Goal: Task Accomplishment & Management: Manage account settings

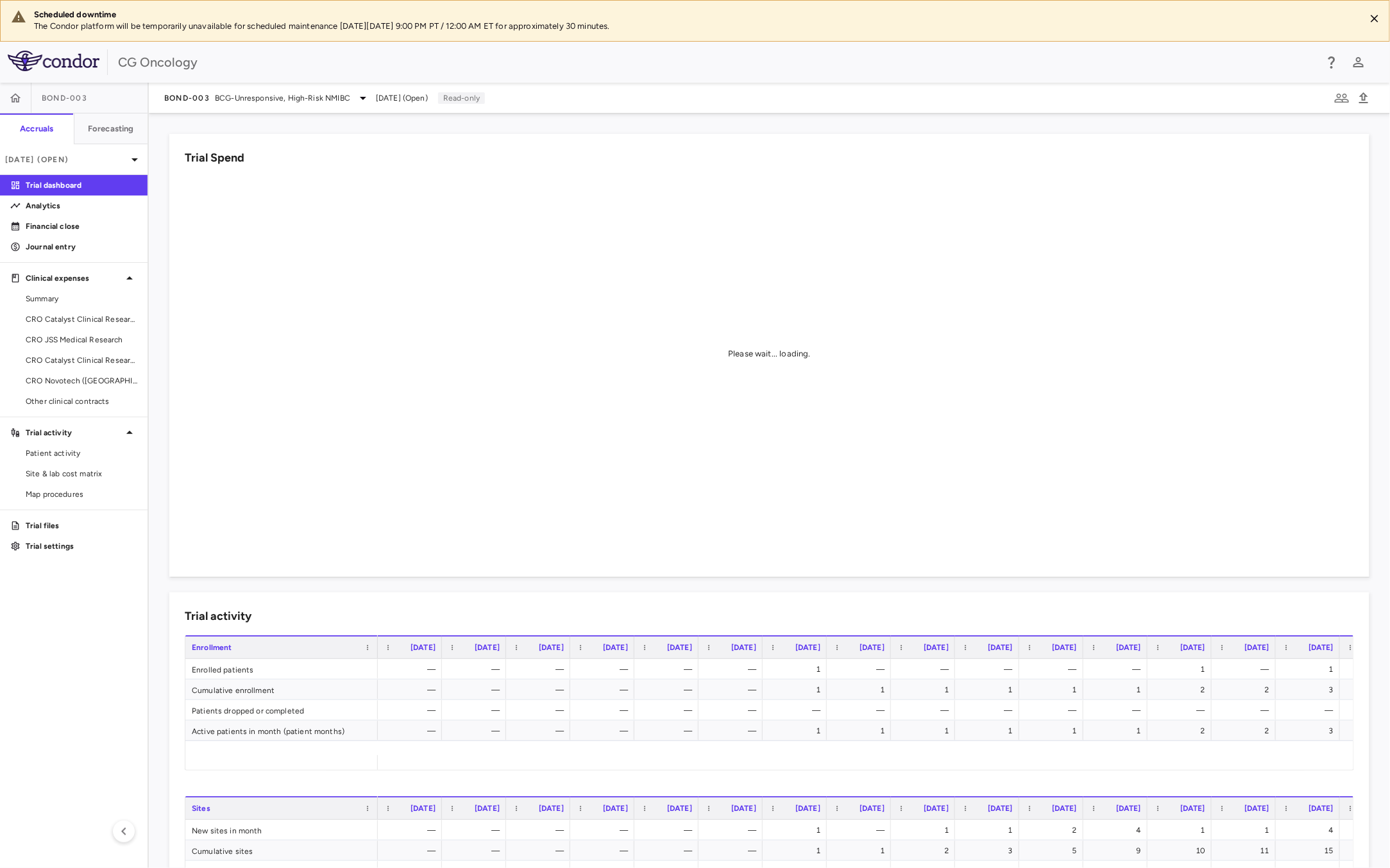
click at [701, 67] on div "CG Oncology" at bounding box center [716, 62] width 1197 height 19
click at [15, 97] on icon "button" at bounding box center [14, 98] width 12 height 12
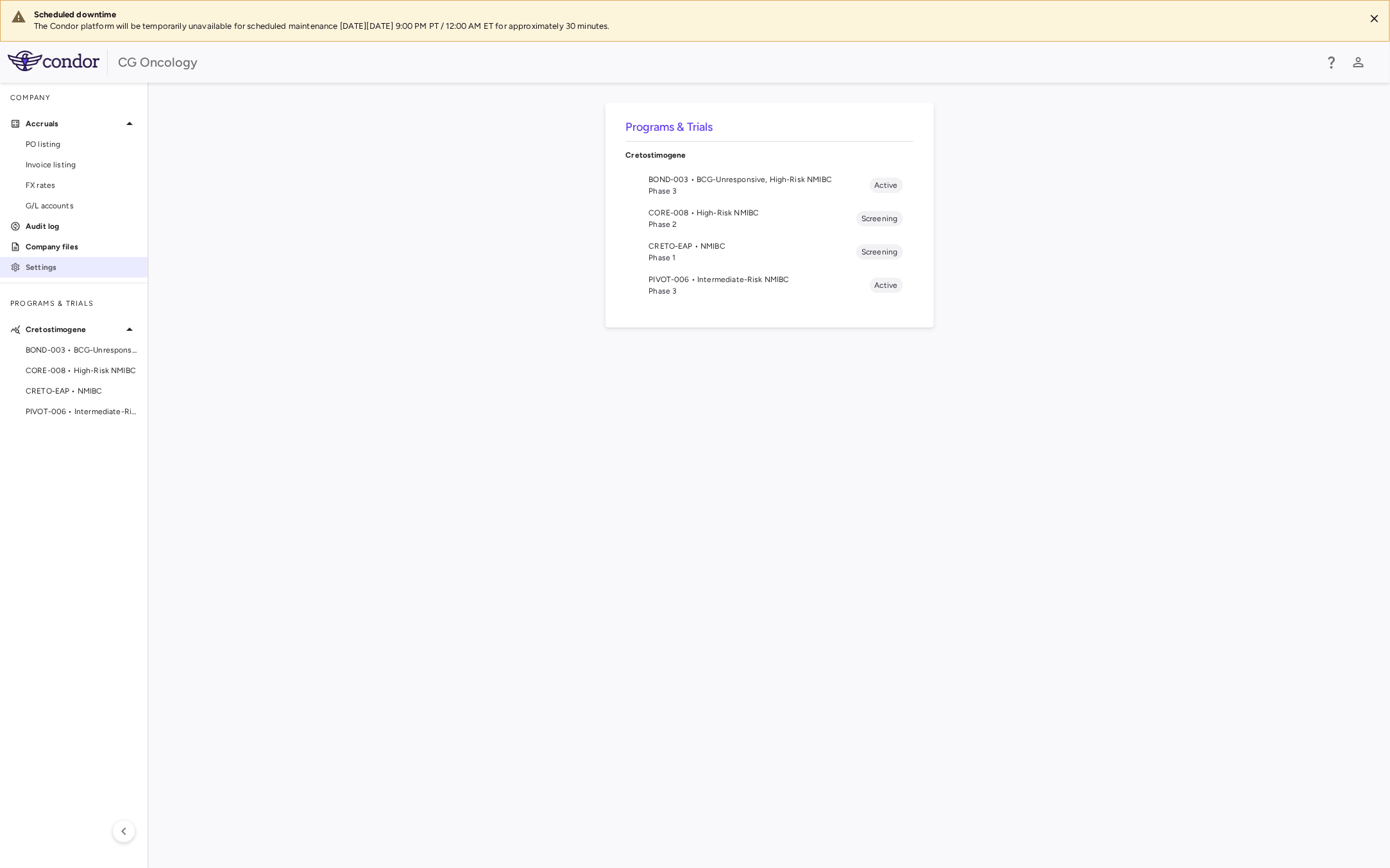
click at [76, 268] on p "Settings" at bounding box center [81, 268] width 112 height 11
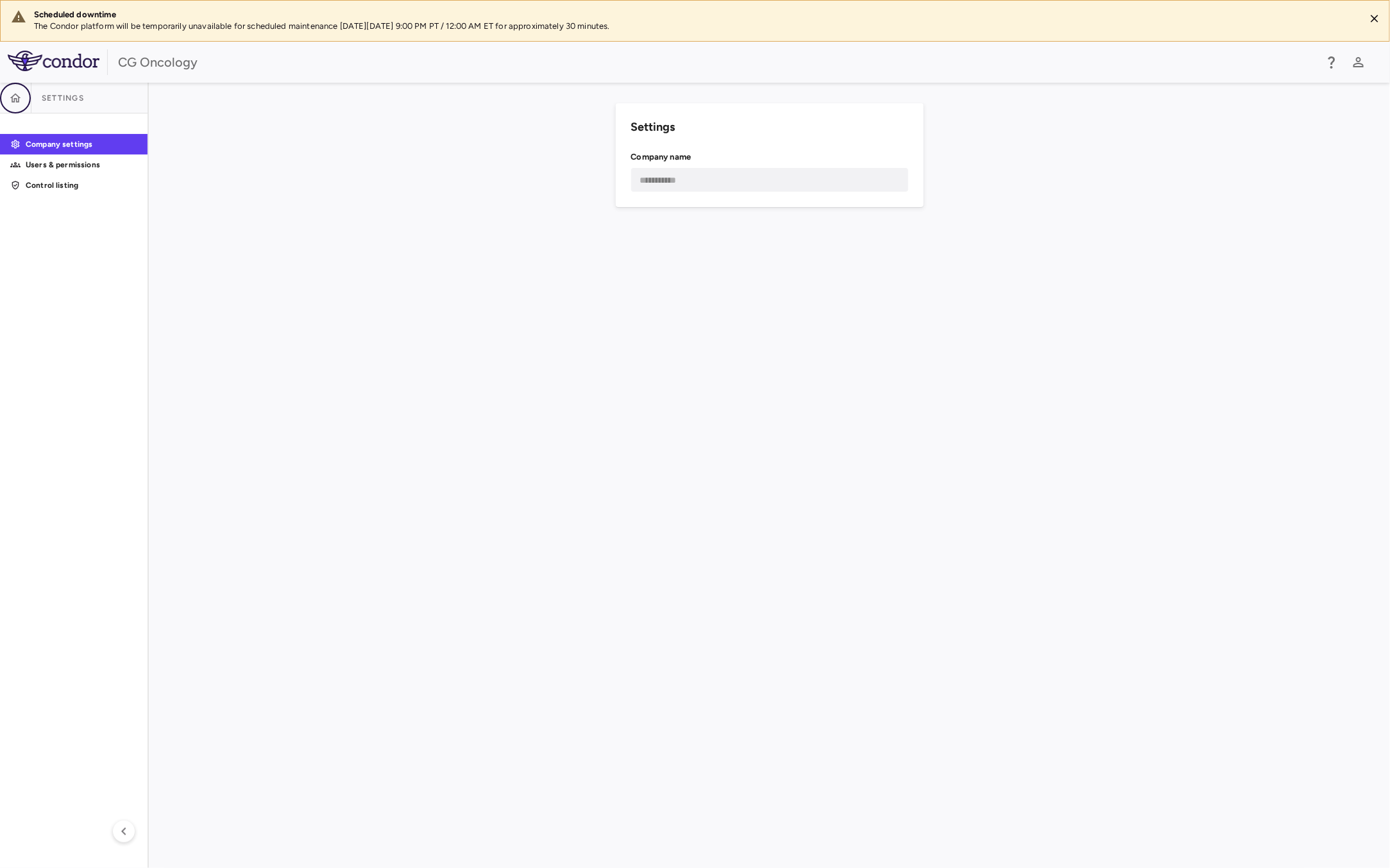
click at [11, 87] on button "button" at bounding box center [15, 98] width 31 height 31
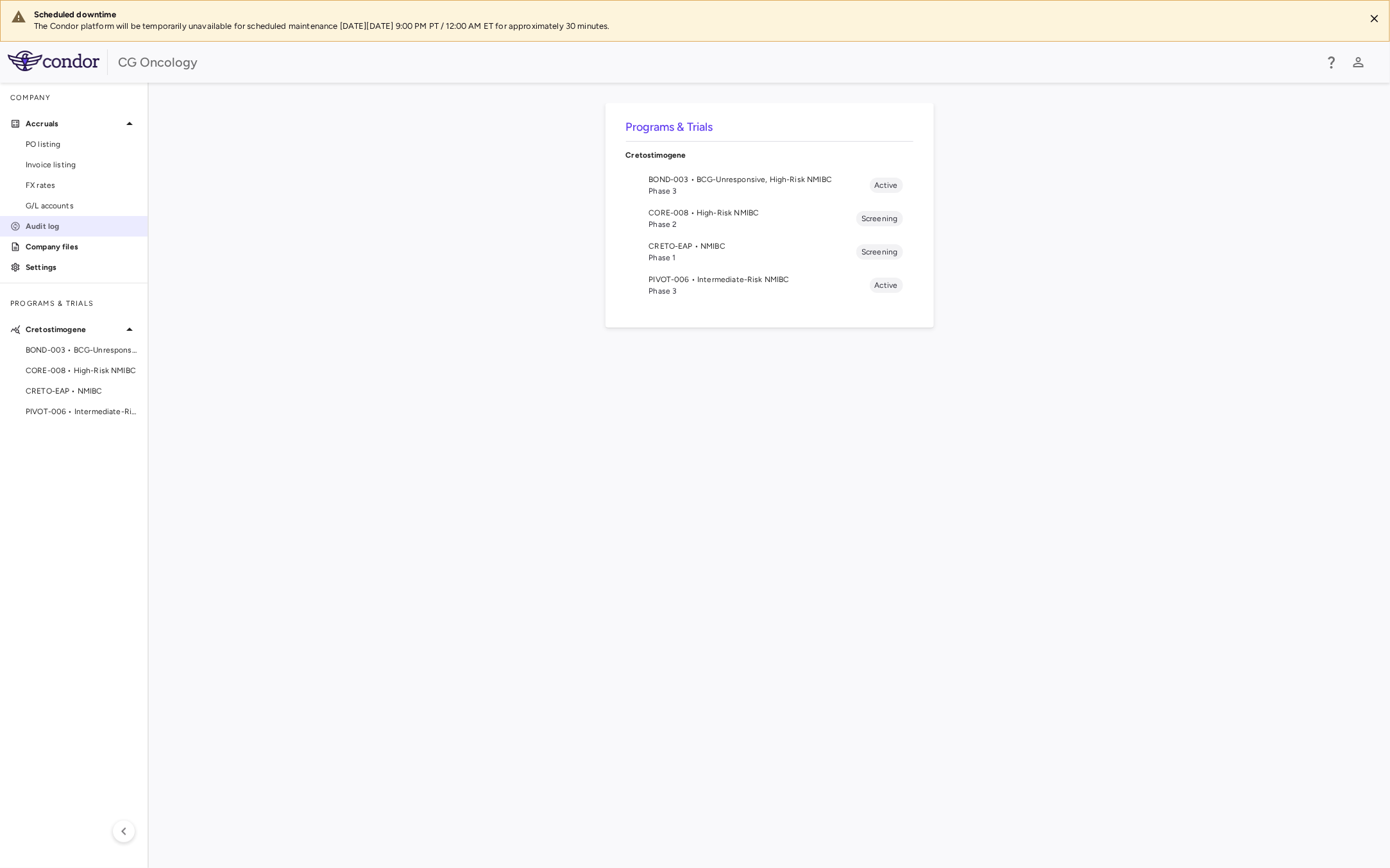
click at [59, 226] on p "Audit log" at bounding box center [81, 227] width 112 height 11
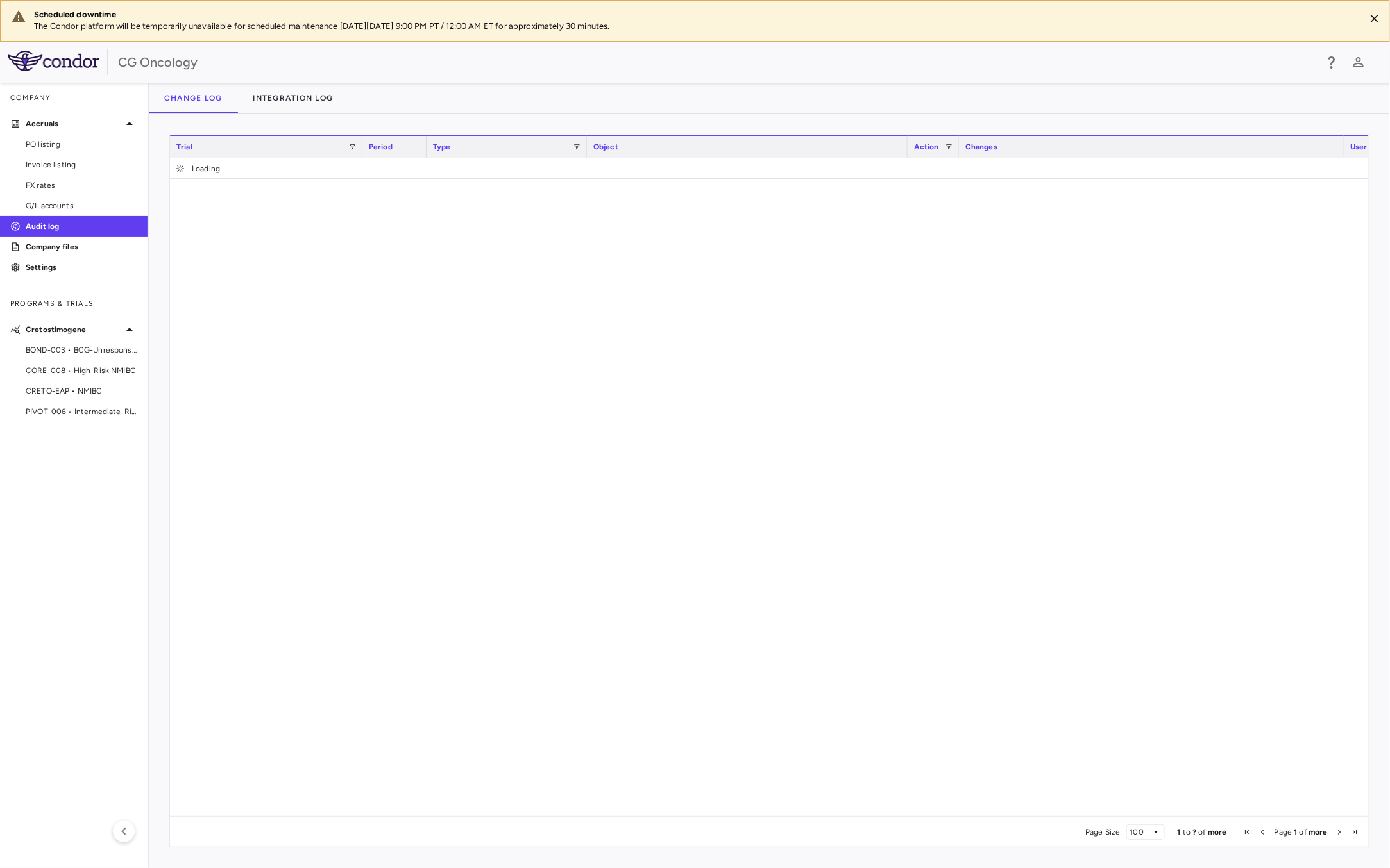
click at [1303, 108] on div "Change log Integration log" at bounding box center [770, 98] width 1241 height 31
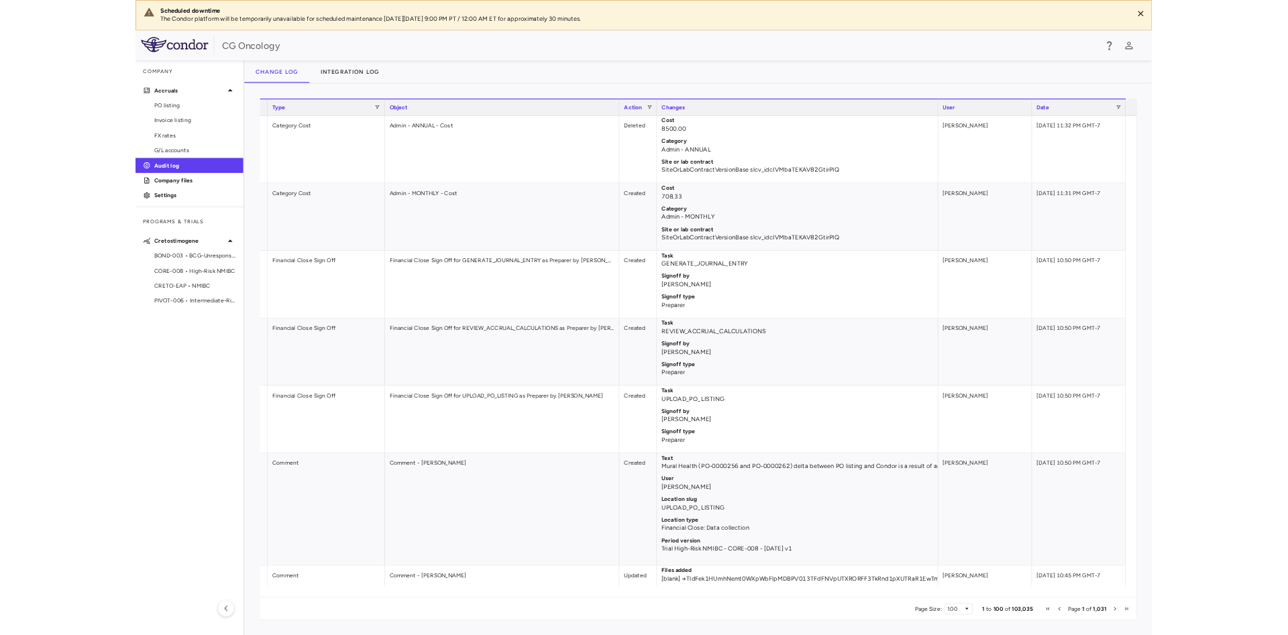
scroll to position [0, 255]
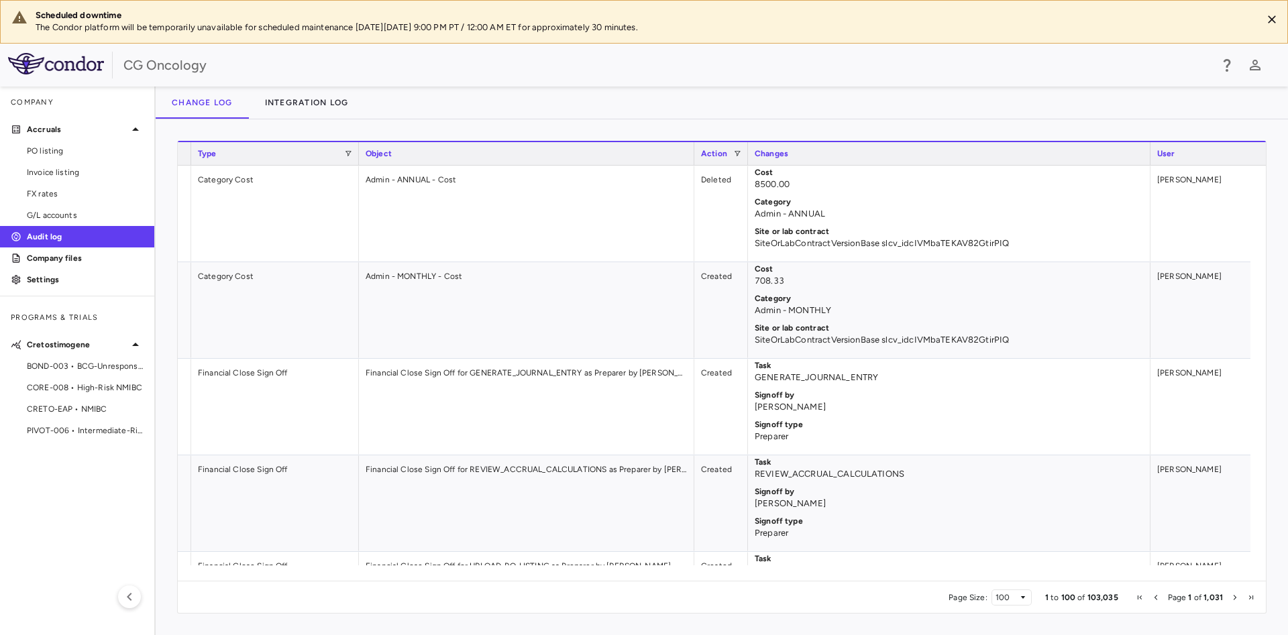
click at [844, 112] on div "Change log Integration log" at bounding box center [722, 103] width 1132 height 32
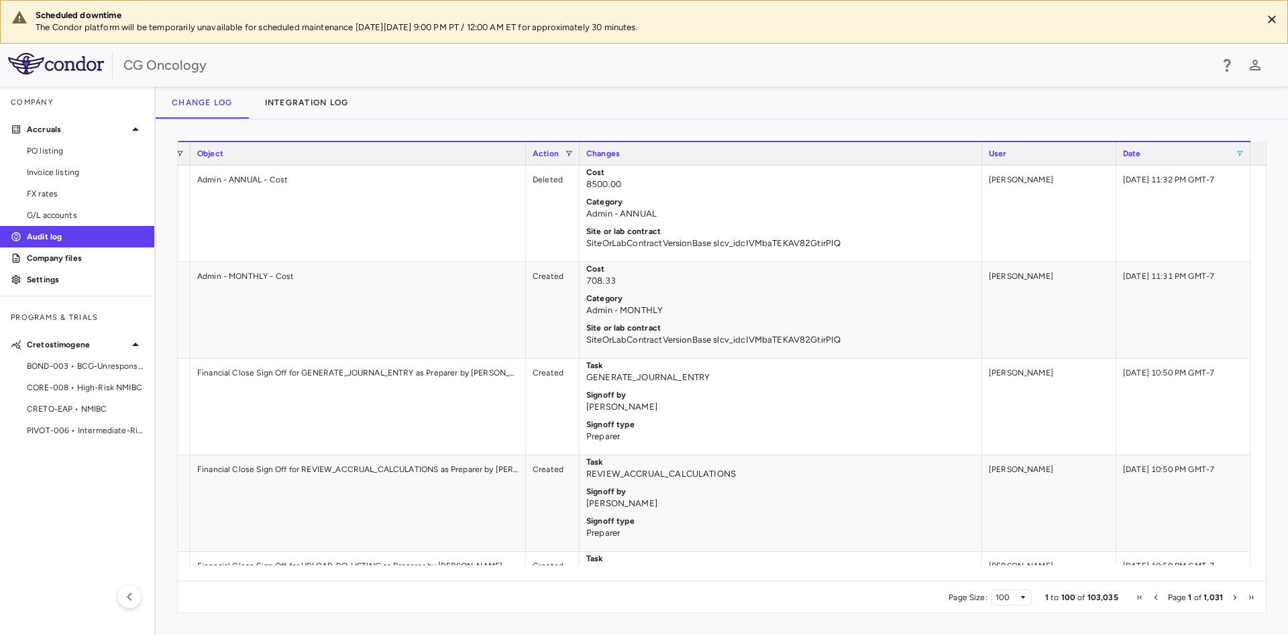
click at [1241, 151] on span at bounding box center [1240, 154] width 8 height 8
click at [1254, 175] on div "Equals" at bounding box center [1205, 177] width 104 height 16
click at [1244, 179] on span "Filtering operator" at bounding box center [1248, 177] width 8 height 8
click at [1248, 199] on input "Filter Value" at bounding box center [1205, 199] width 104 height 16
type input "**********"
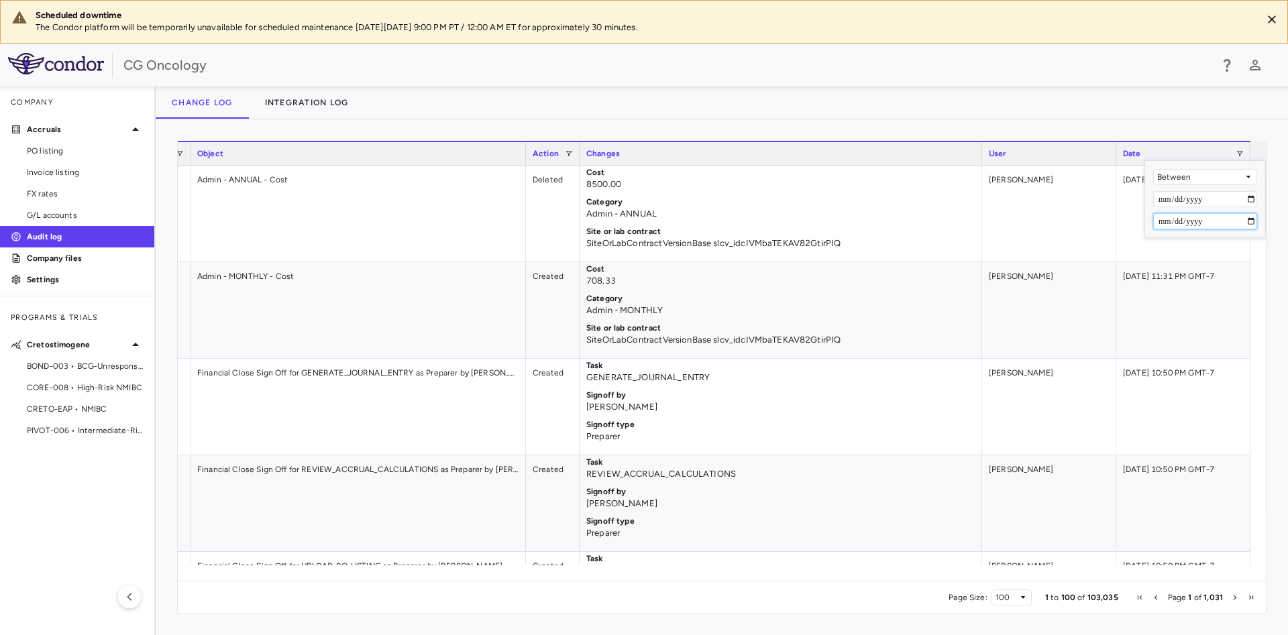
click at [1249, 223] on input "Filter Value" at bounding box center [1205, 221] width 104 height 16
type input "**********"
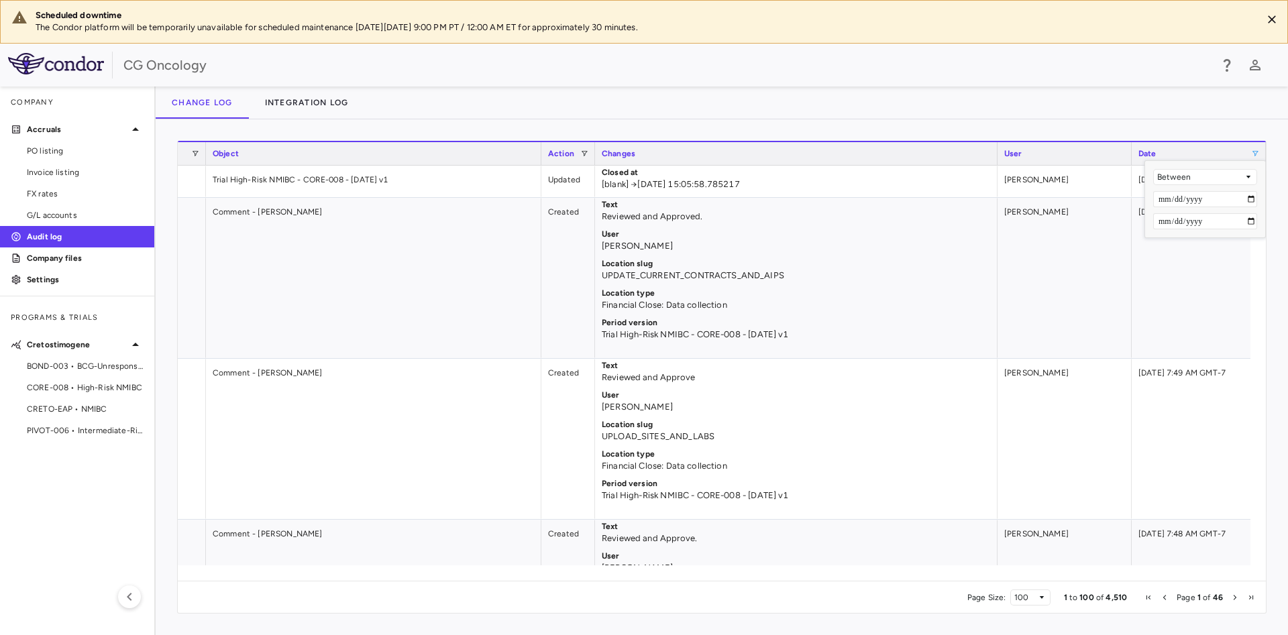
click at [1077, 116] on div "Change log Integration log" at bounding box center [722, 103] width 1132 height 32
click at [1252, 155] on span at bounding box center [1255, 154] width 8 height 8
click at [1204, 138] on div "Column Filtered. Press ENTER to sort. Press CTRL ENTER to open filter Drag here…" at bounding box center [722, 377] width 1132 height 516
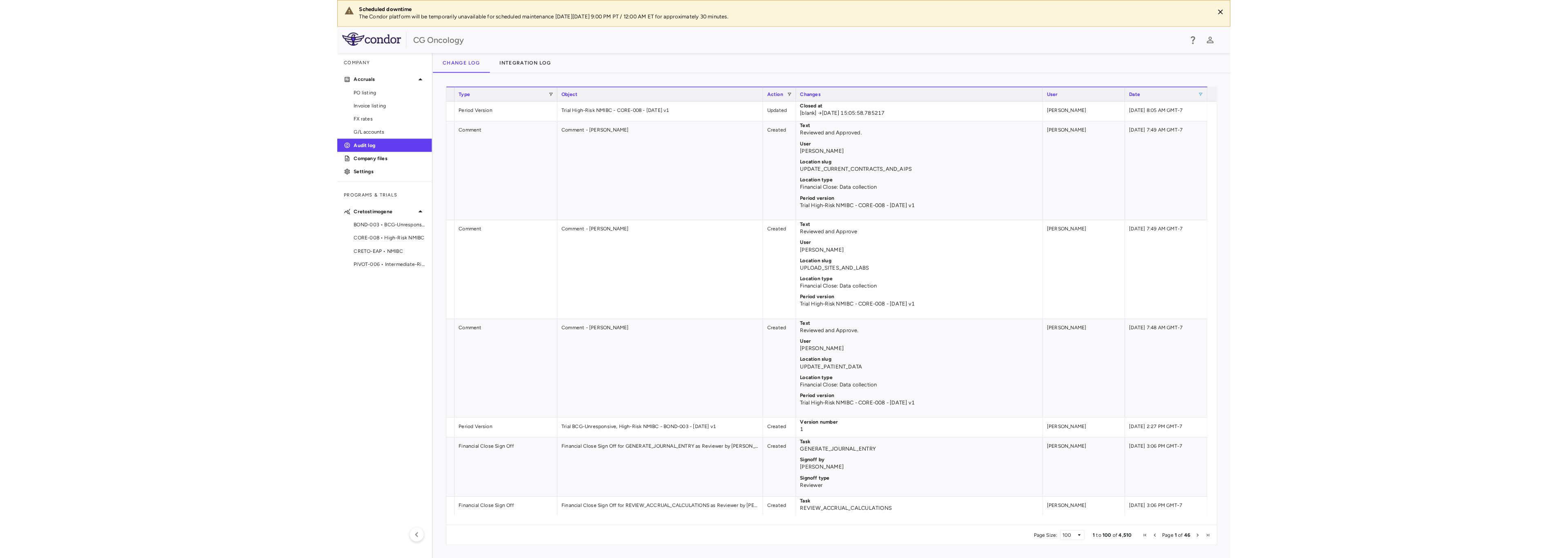
scroll to position [0, 155]
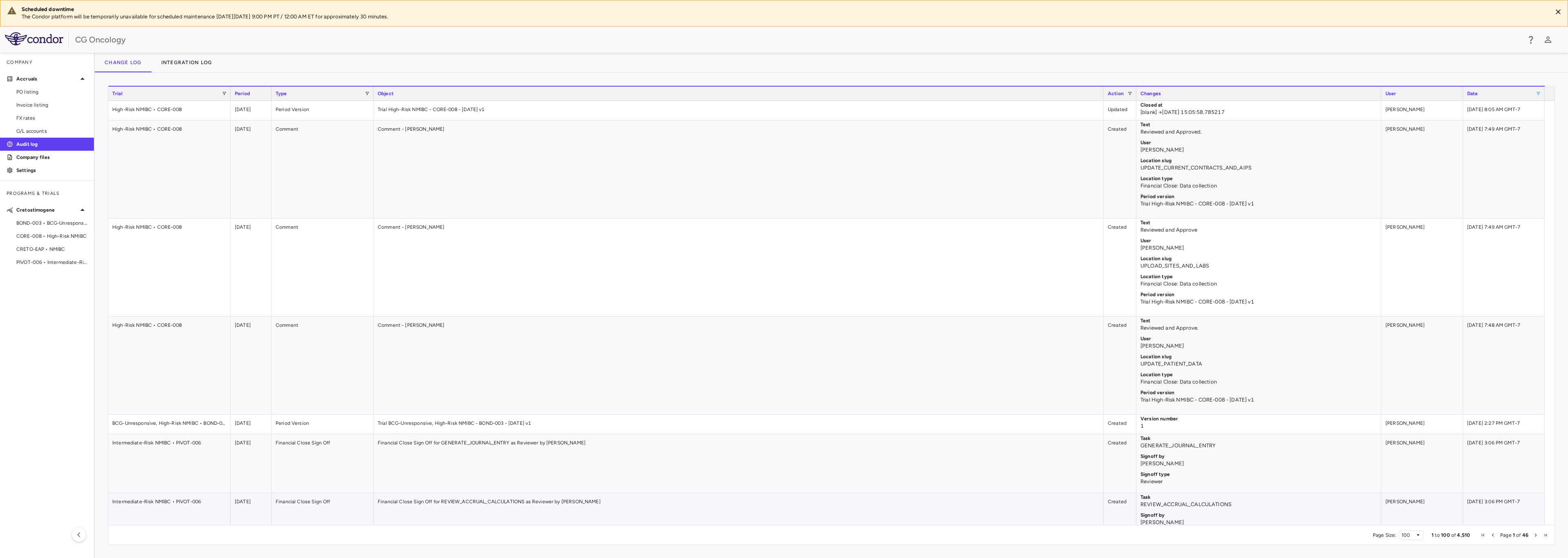
click at [625, 506] on div "Financial Close Sign Off for REVIEW_ACCRUAL_CALCULATIONS as Reviewer by Liz Todd" at bounding box center [738, 523] width 730 height 58
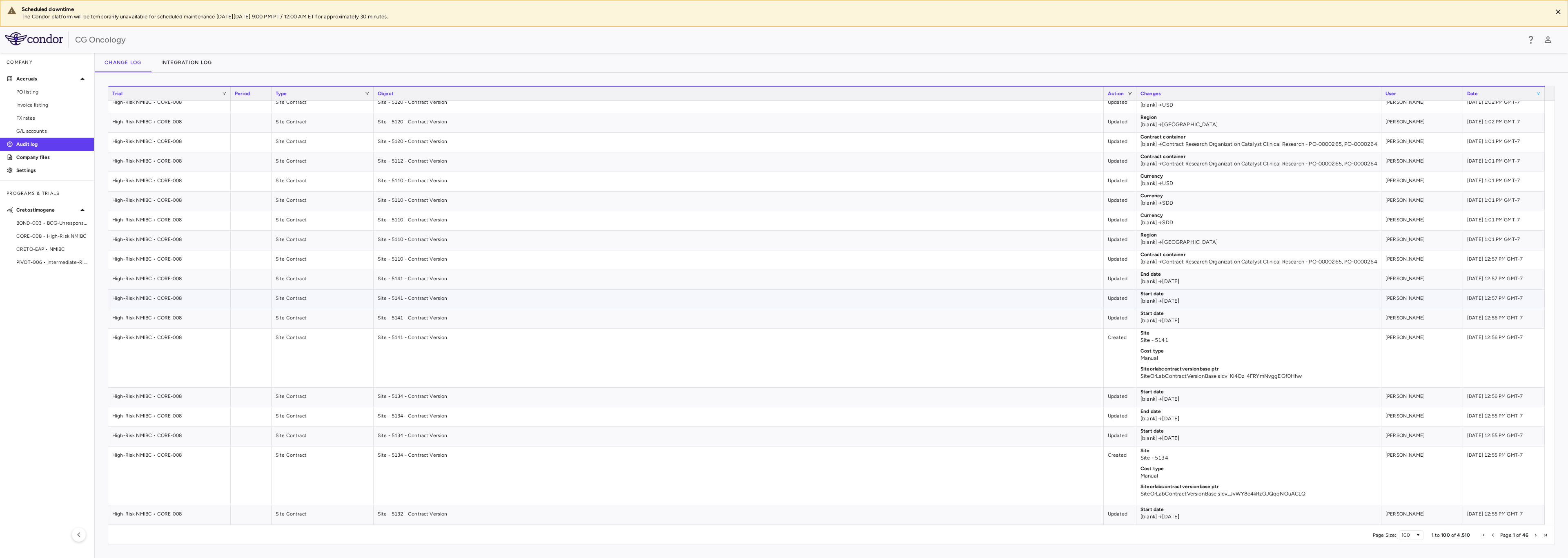
click at [884, 298] on p "[blank] → 2025-05-28" at bounding box center [1259, 301] width 237 height 7
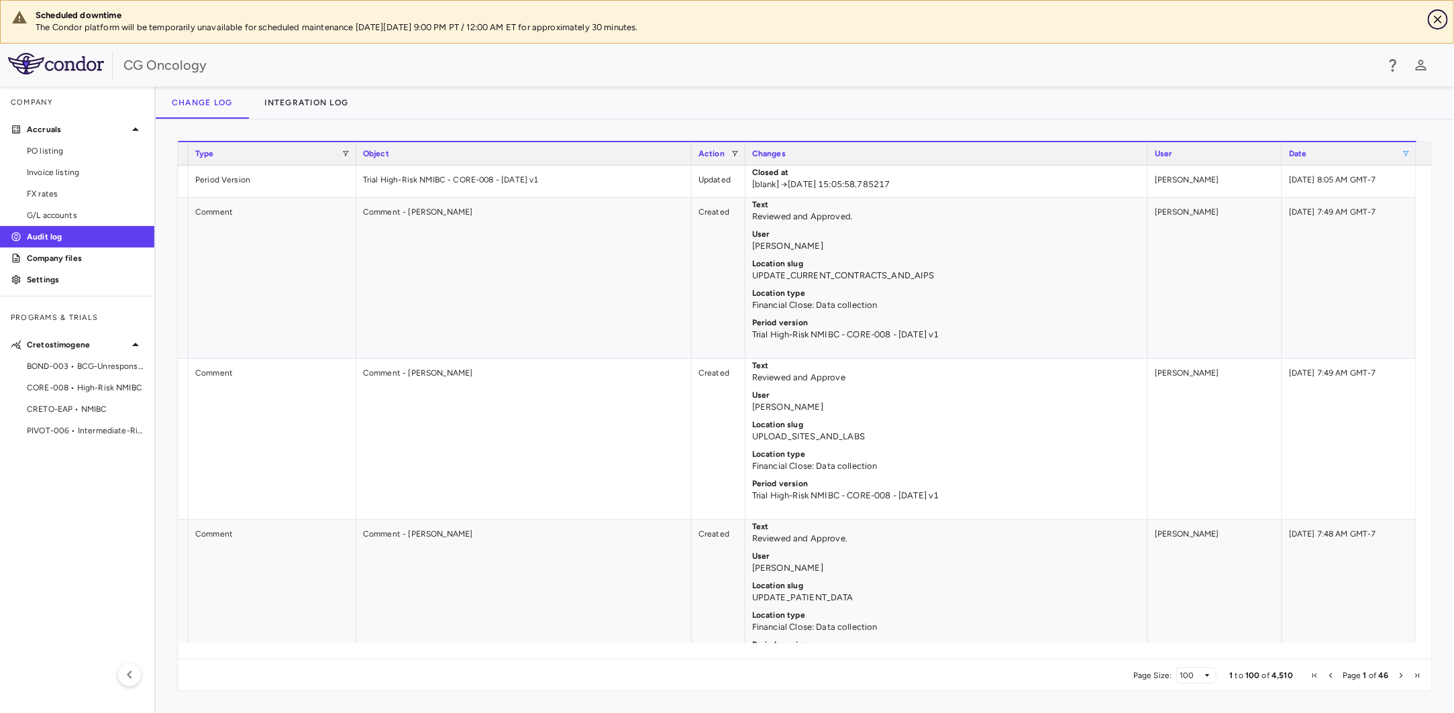
click at [1430, 15] on button "Close" at bounding box center [1438, 19] width 20 height 20
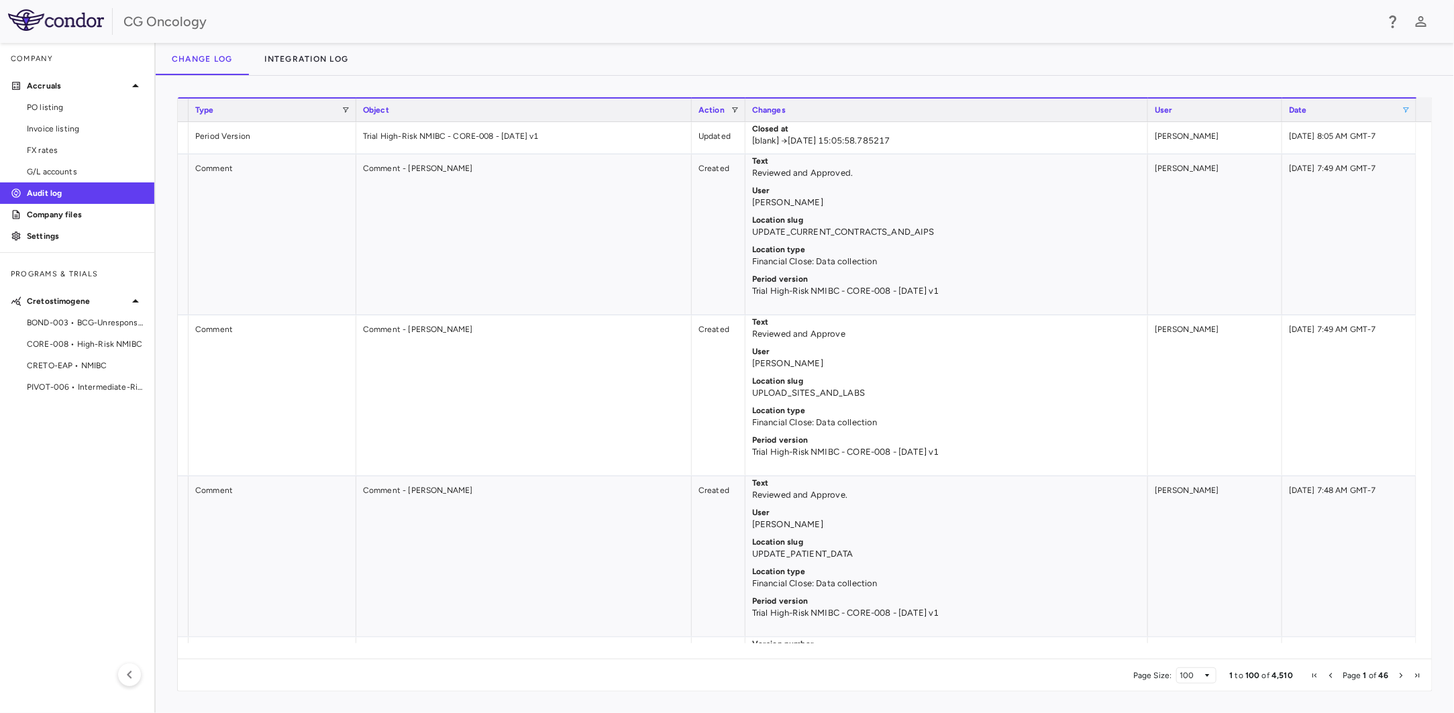
drag, startPoint x: 202, startPoint y: 64, endPoint x: 552, endPoint y: 53, distance: 350.4
click at [557, 52] on div "Change log Integration log" at bounding box center [805, 59] width 1298 height 32
click at [200, 59] on button "Change log" at bounding box center [202, 59] width 93 height 32
click at [1419, 22] on icon "button" at bounding box center [1421, 21] width 16 height 16
click at [1129, 45] on div at bounding box center [727, 356] width 1454 height 713
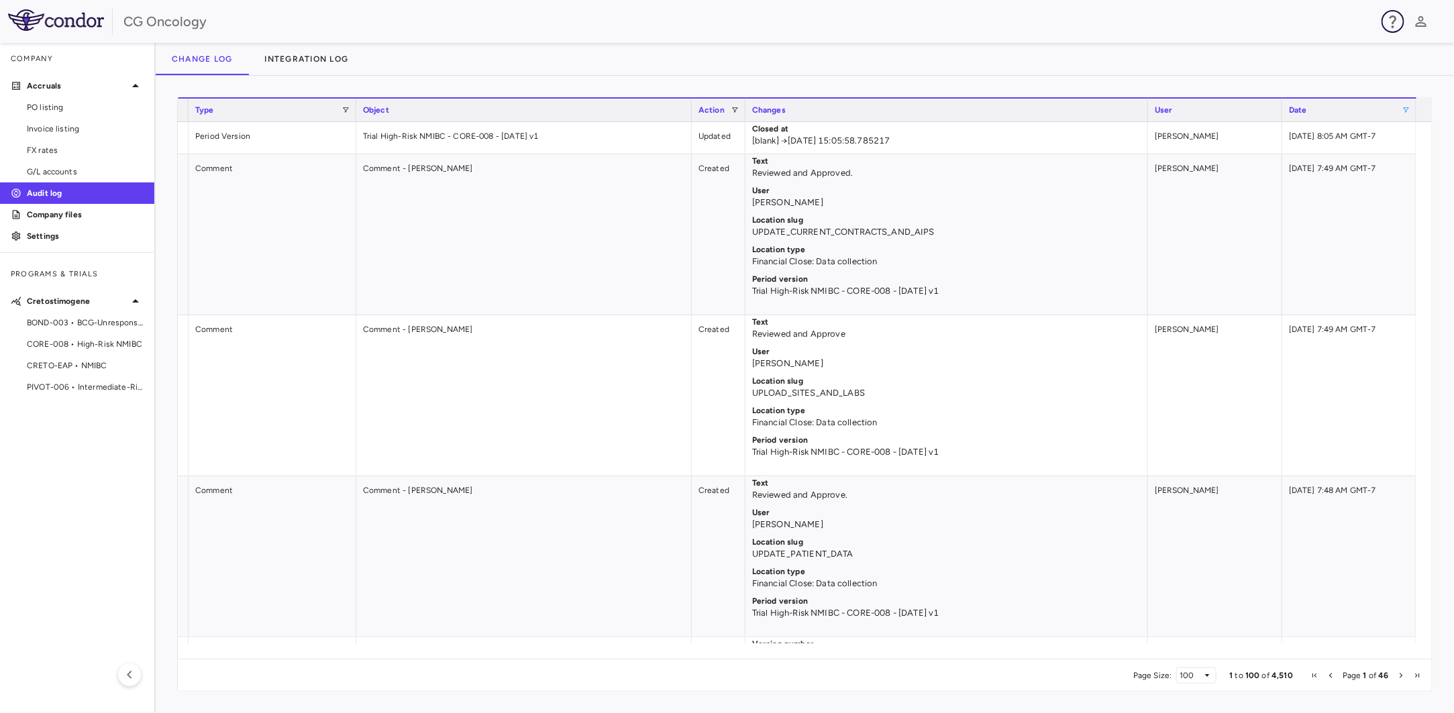
click at [1391, 22] on icon "button" at bounding box center [1393, 21] width 16 height 16
click at [1143, 74] on div at bounding box center [727, 356] width 1454 height 713
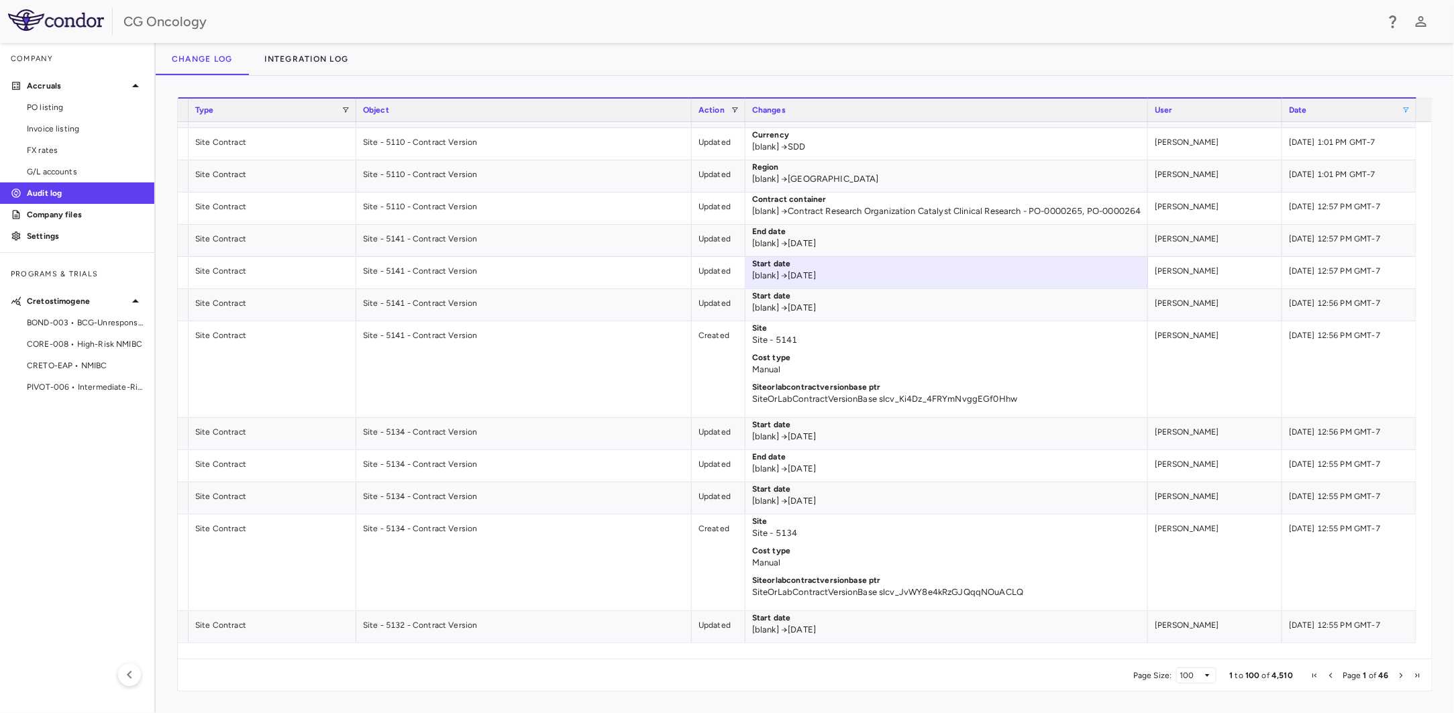
drag, startPoint x: 710, startPoint y: 658, endPoint x: 570, endPoint y: 657, distance: 140.9
click at [570, 657] on div at bounding box center [797, 650] width 1238 height 15
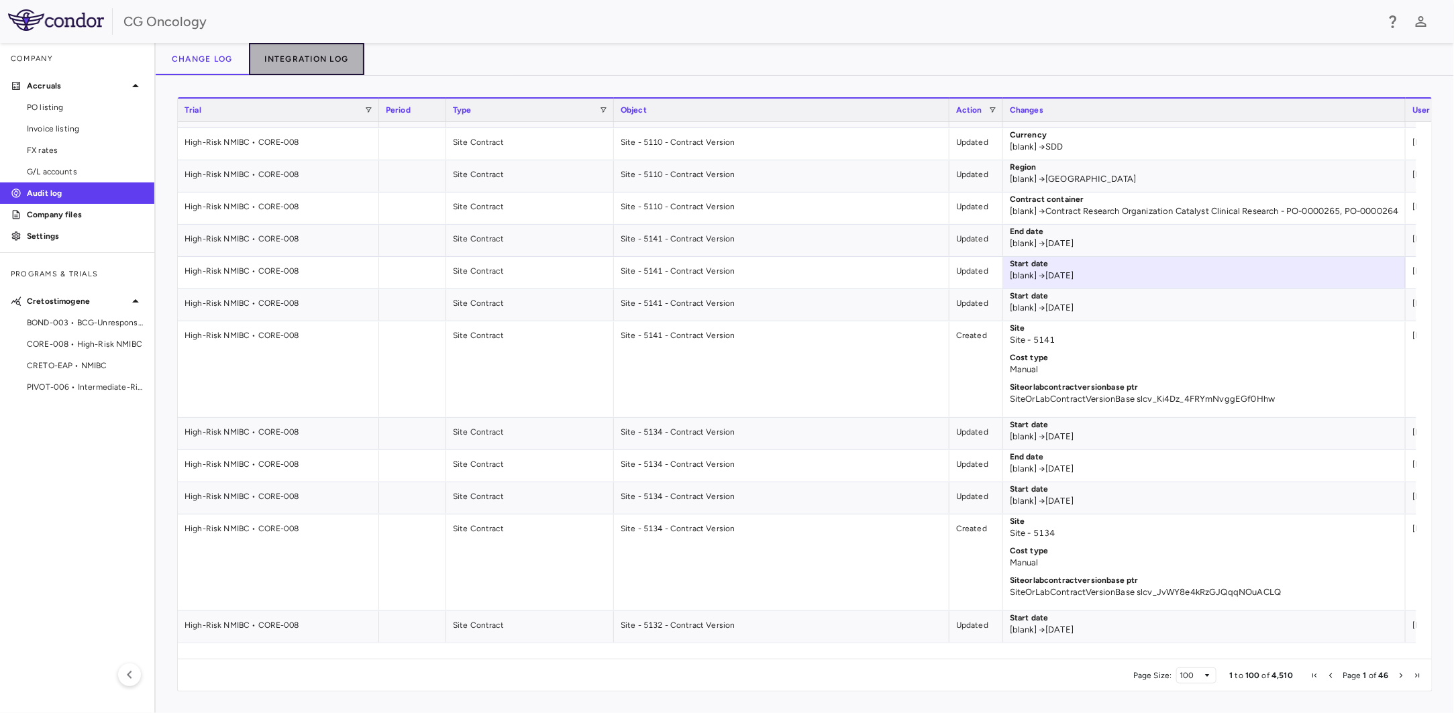
click at [299, 44] on button "Integration log" at bounding box center [307, 59] width 116 height 32
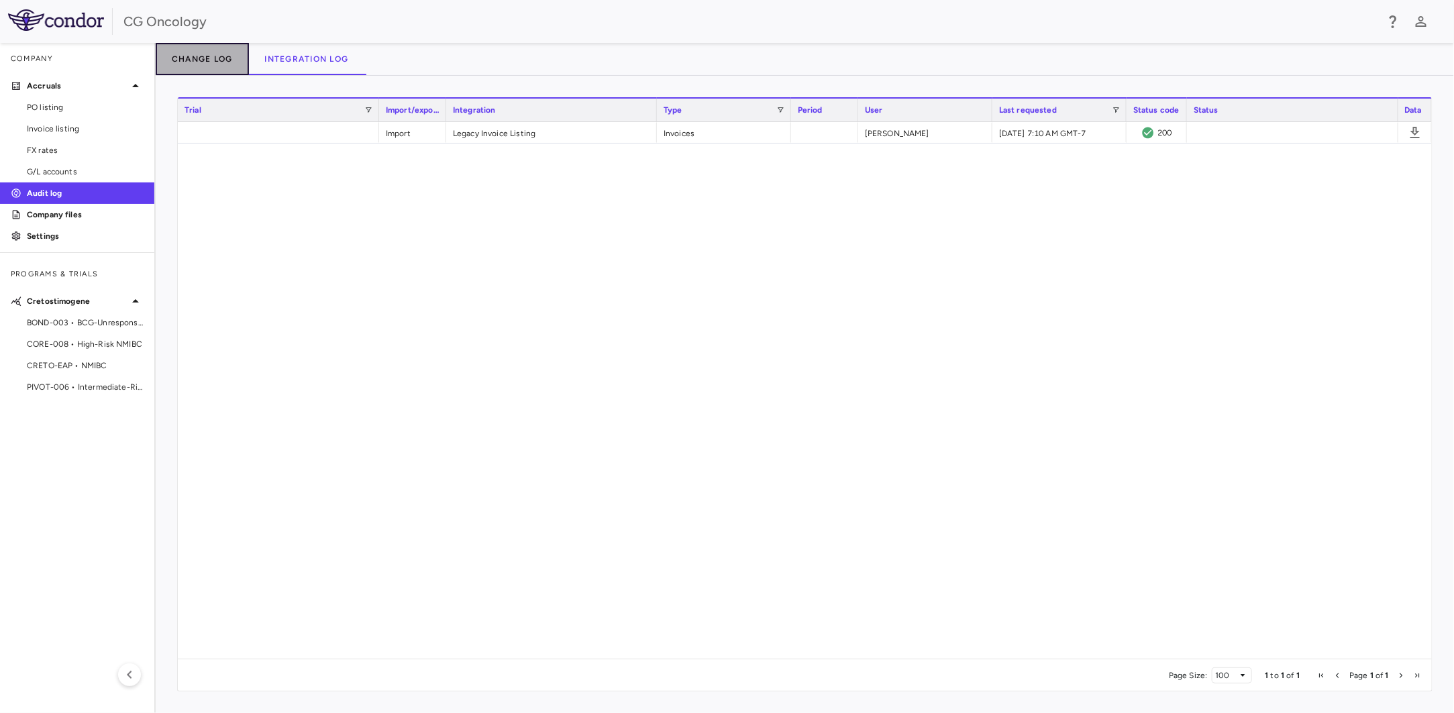
click at [183, 48] on button "Change log" at bounding box center [202, 59] width 93 height 32
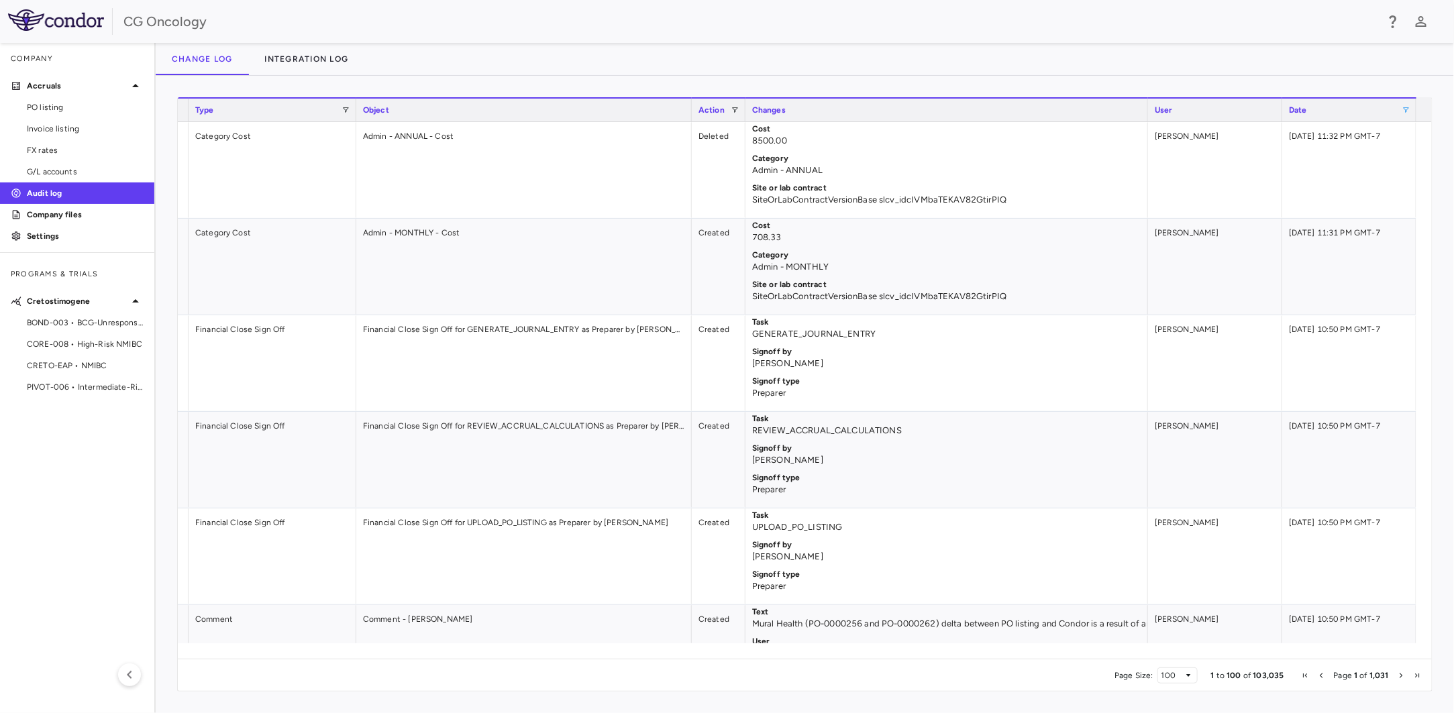
click at [1403, 109] on span at bounding box center [1405, 110] width 8 height 8
click at [1411, 137] on span "Filtering operator" at bounding box center [1413, 133] width 8 height 8
click at [1419, 156] on input "Filter Value" at bounding box center [1370, 156] width 104 height 16
type input "**********"
click at [1411, 180] on input "Filter Value" at bounding box center [1370, 178] width 104 height 16
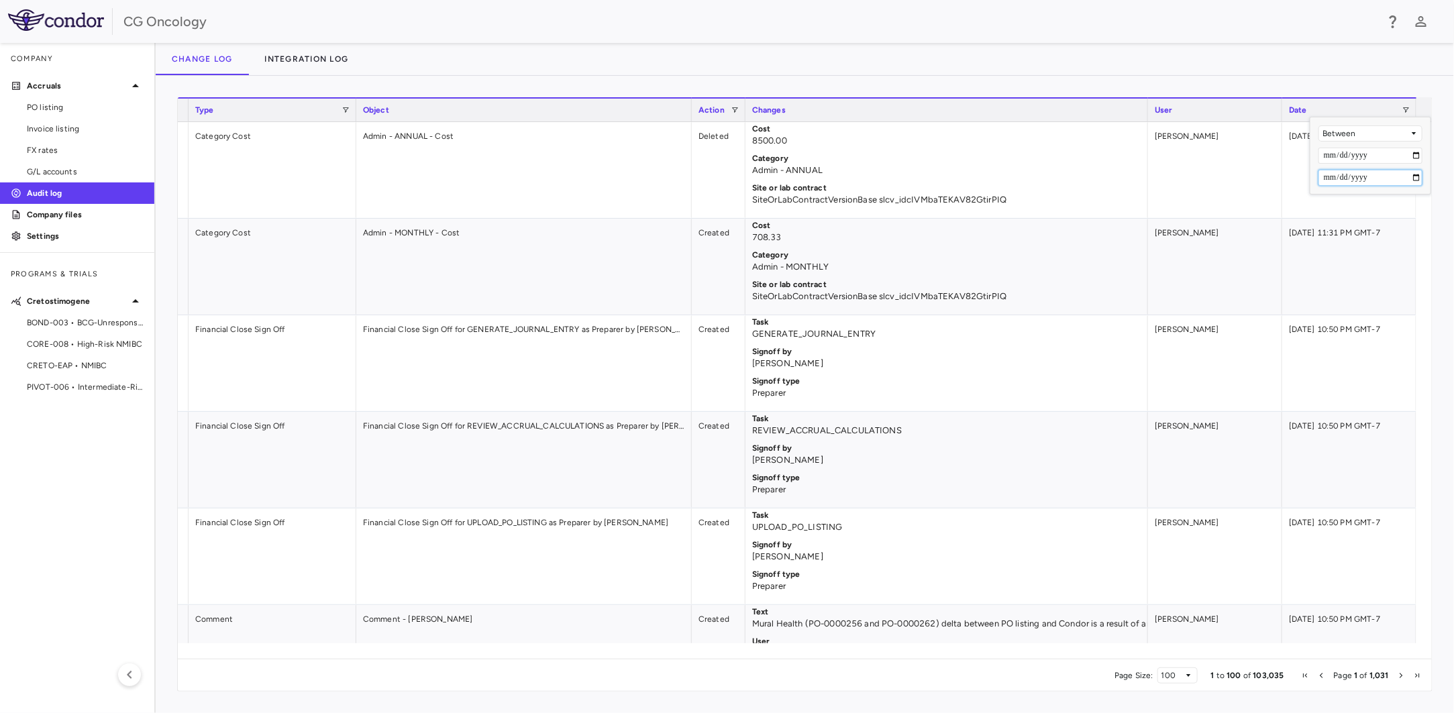
type input "**********"
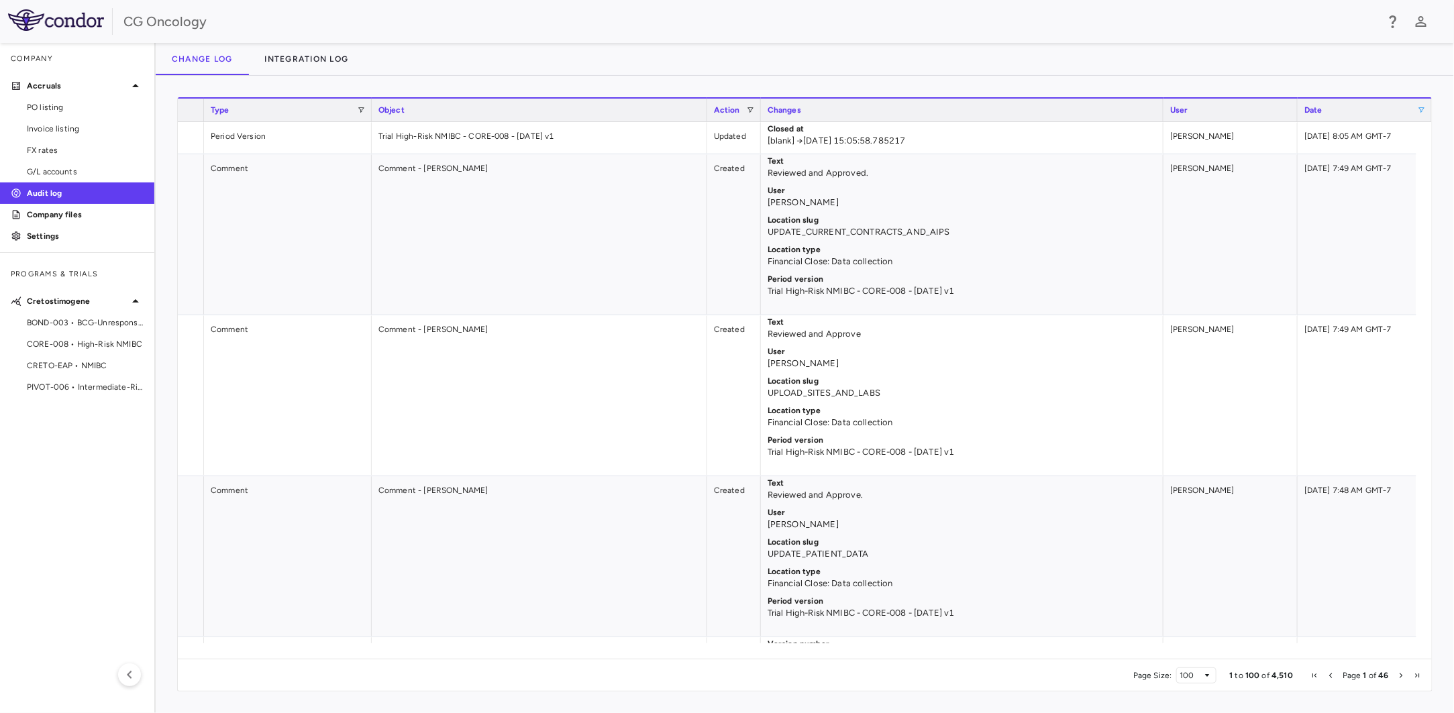
click at [1354, 65] on div "Change log Integration log" at bounding box center [805, 59] width 1298 height 32
click at [1173, 70] on div "Change log Integration log" at bounding box center [805, 59] width 1298 height 32
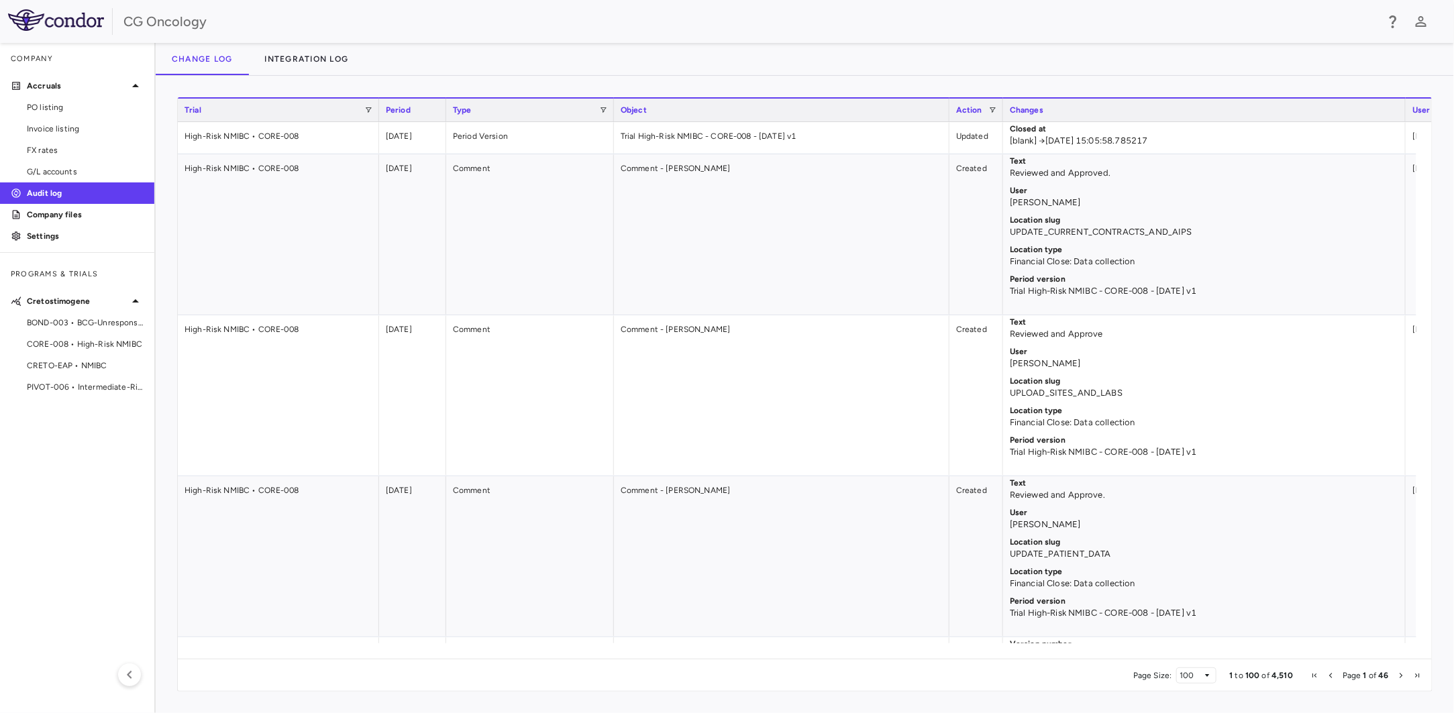
drag, startPoint x: 49, startPoint y: 191, endPoint x: 75, endPoint y: 588, distance: 397.3
click at [75, 588] on aside "Company Accruals PO listing Invoice listing FX rates G/L accounts Audit log Com…" at bounding box center [78, 378] width 156 height 670
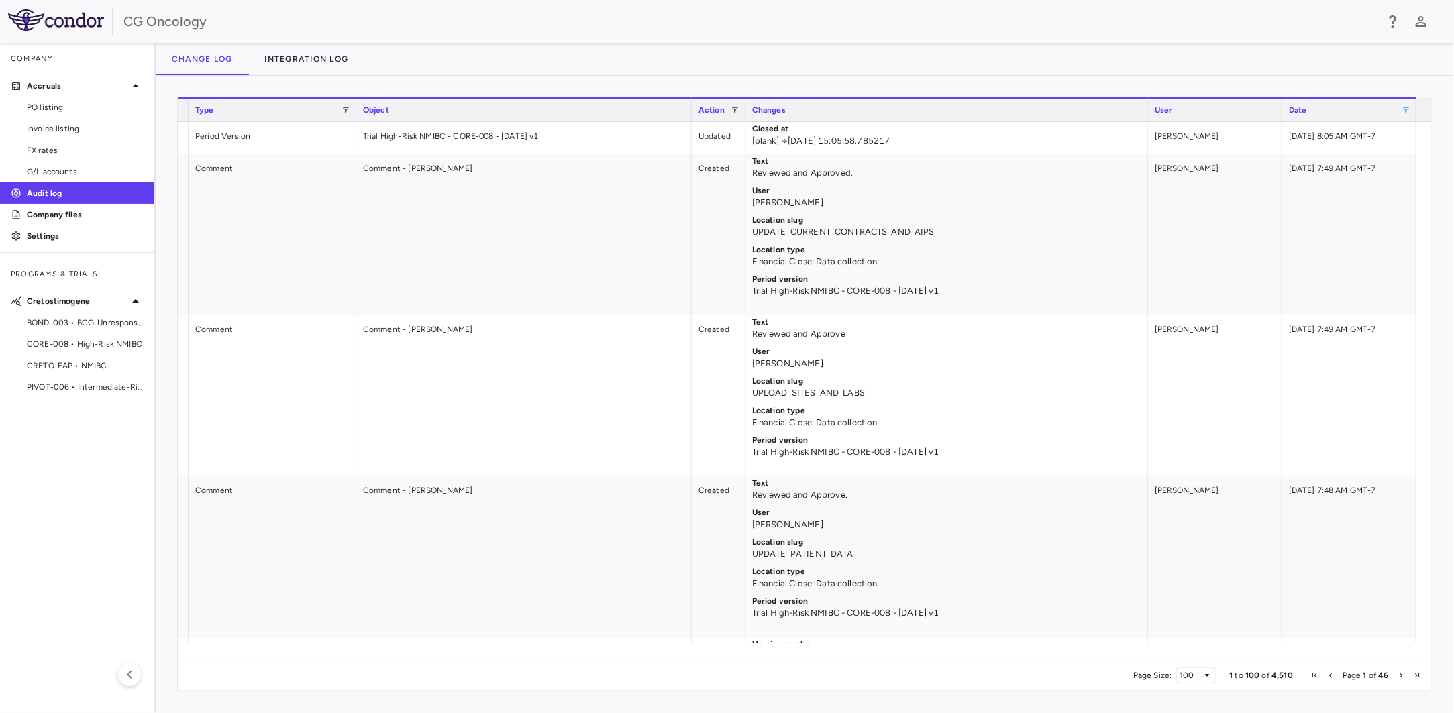
click at [1395, 62] on div "Change log Integration log" at bounding box center [805, 59] width 1298 height 32
click at [1391, 23] on icon "button" at bounding box center [1393, 21] width 16 height 16
click at [1314, 63] on p "FAQ" at bounding box center [1319, 62] width 17 height 12
click at [1168, 31] on div at bounding box center [727, 356] width 1454 height 713
click at [215, 63] on button "Change log" at bounding box center [202, 59] width 93 height 32
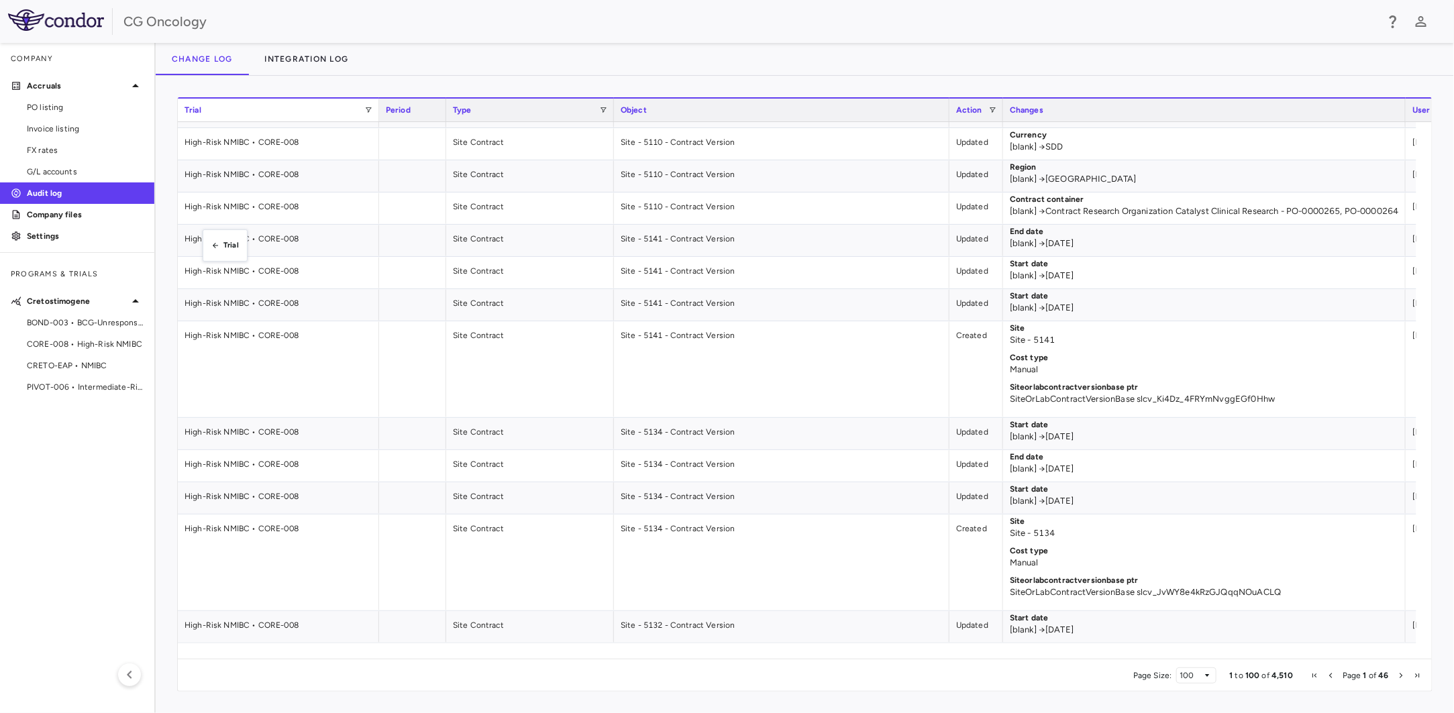
drag, startPoint x: 181, startPoint y: 109, endPoint x: 209, endPoint y: 237, distance: 131.8
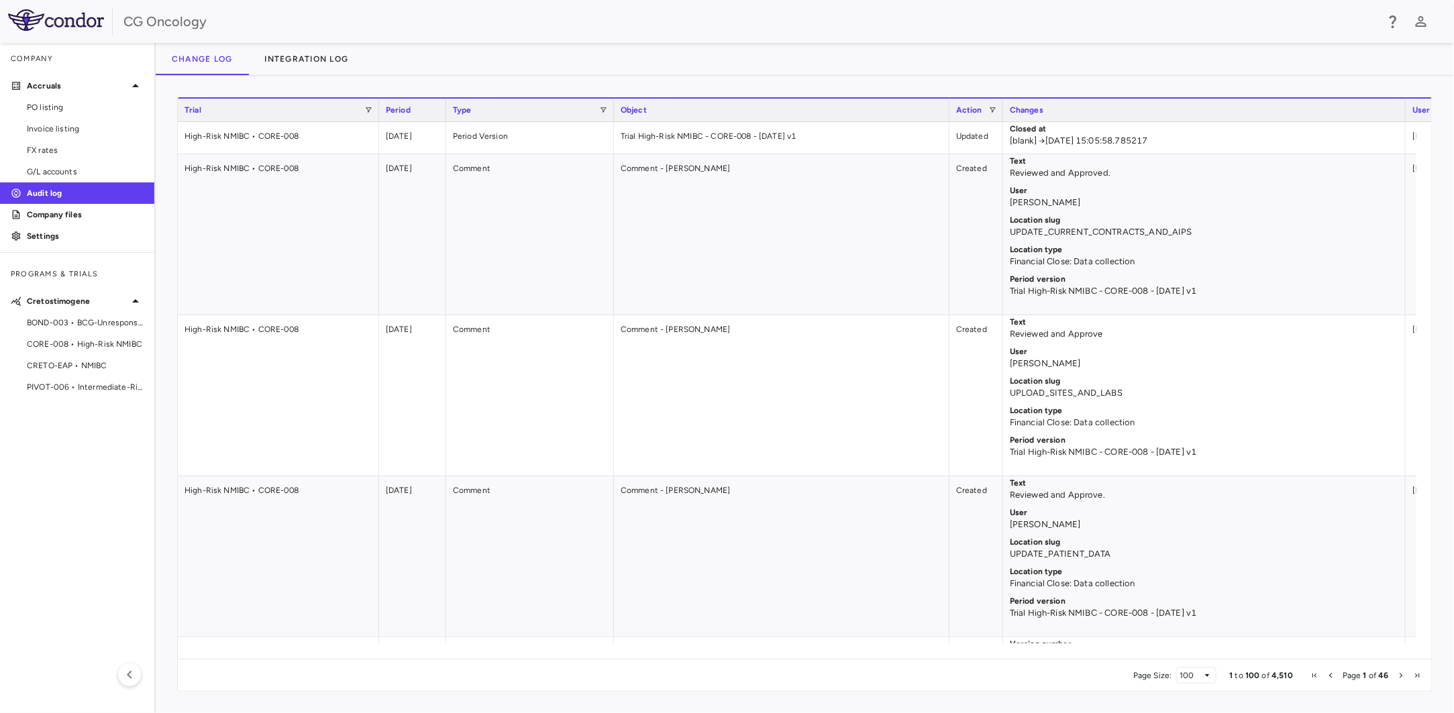
click at [246, 78] on div "Press ENTER to sort. Press CTRL ENTER to open filter Drag here to set row group…" at bounding box center [805, 394] width 1298 height 637
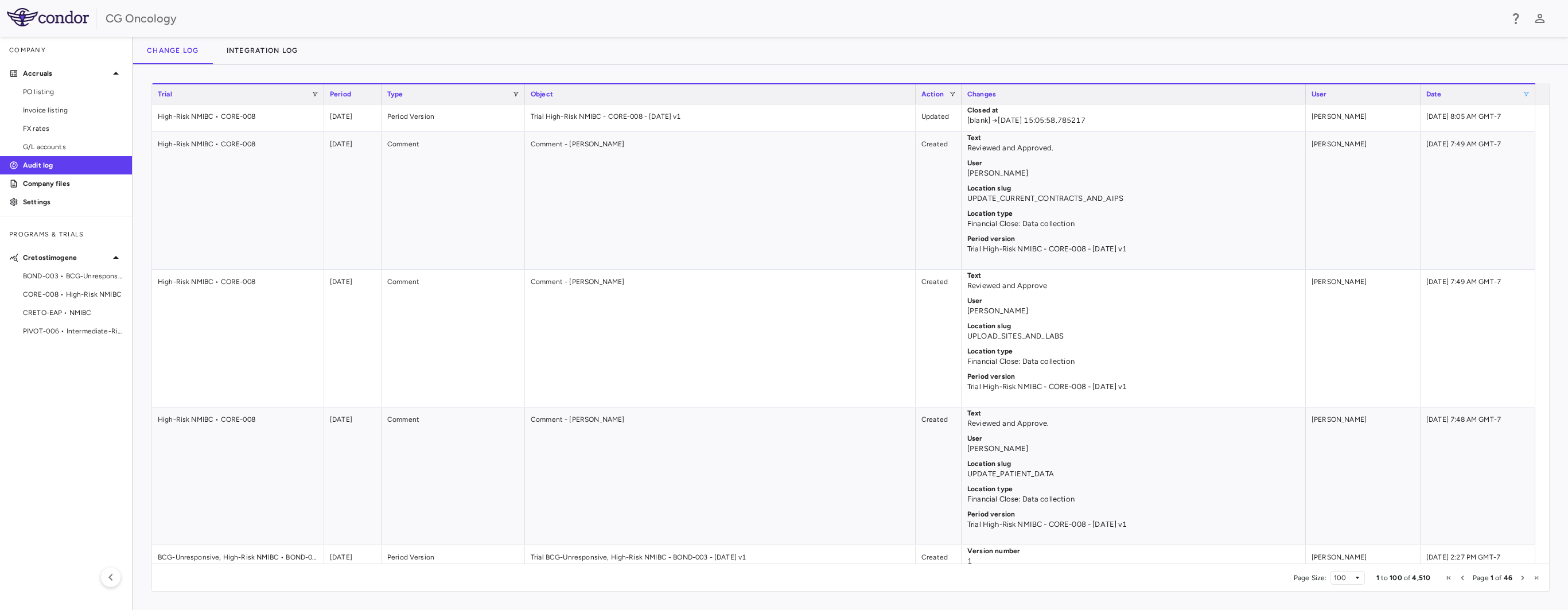
click at [1243, 54] on div "Change log Integration log" at bounding box center [851, 50] width 1435 height 27
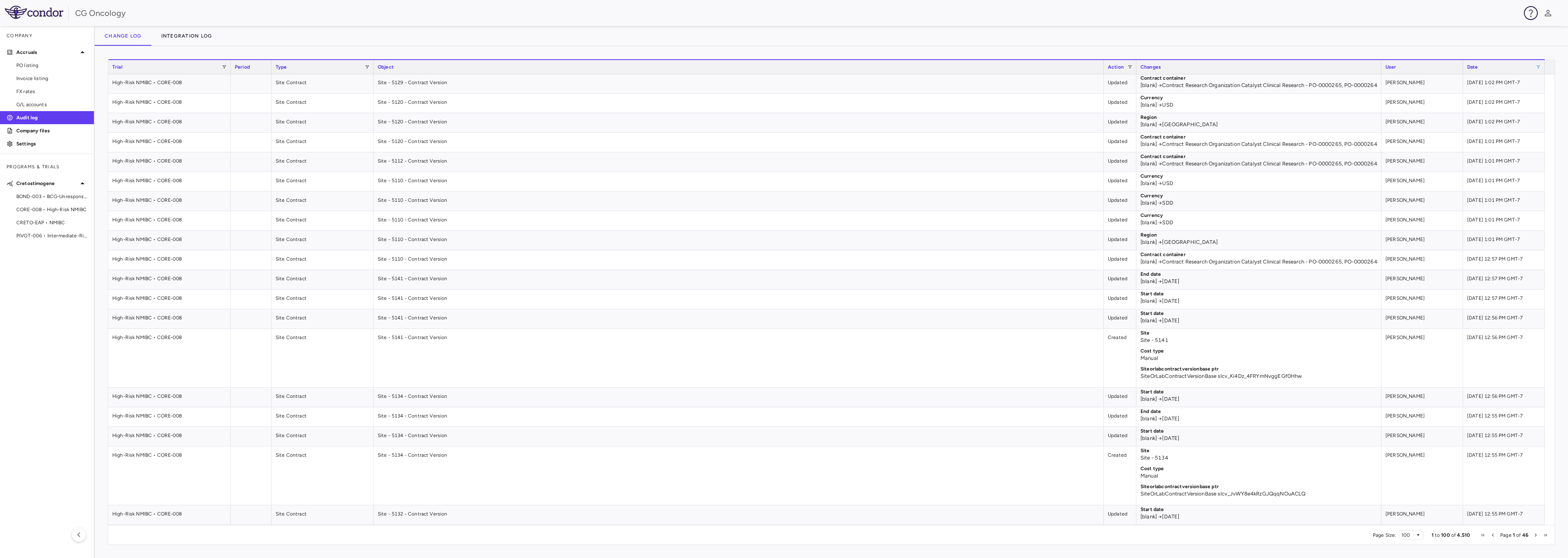
click at [884, 13] on button "button" at bounding box center [1531, 13] width 14 height 14
click at [884, 66] on p "Submit a request" at bounding box center [1501, 64] width 41 height 7
click at [884, 39] on div at bounding box center [784, 279] width 1568 height 558
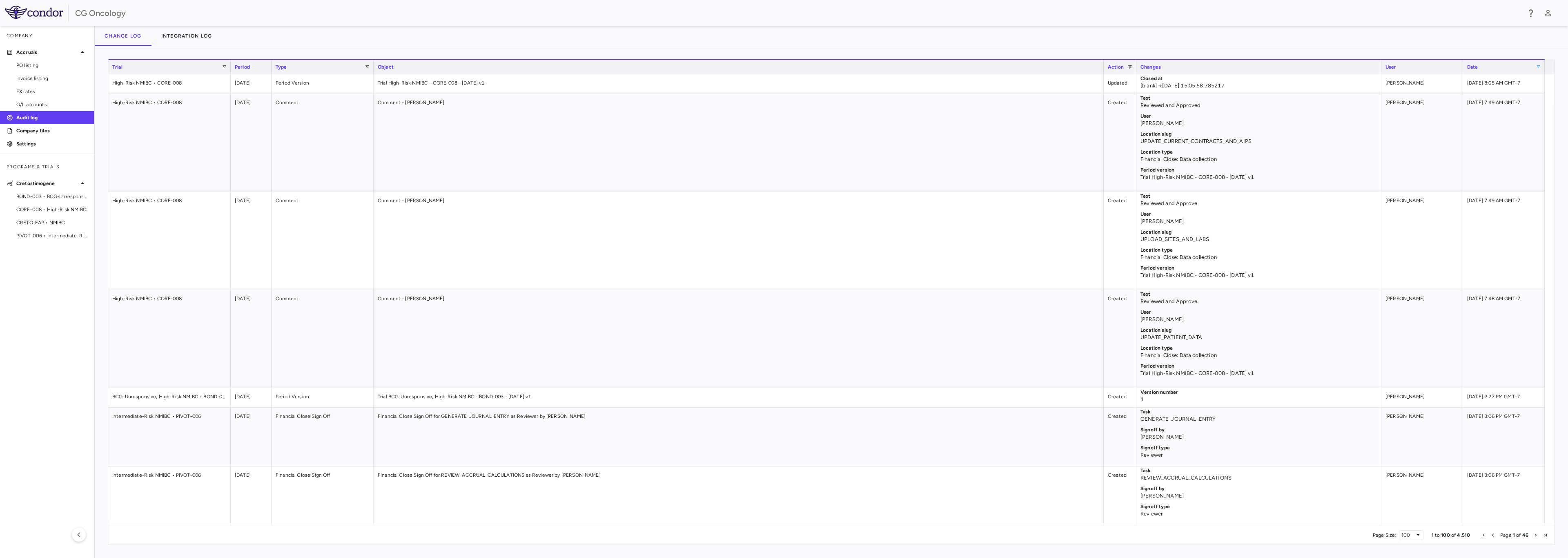
drag, startPoint x: 55, startPoint y: 116, endPoint x: 443, endPoint y: 24, distance: 398.8
click at [443, 24] on div "CG Oncology" at bounding box center [784, 13] width 1568 height 26
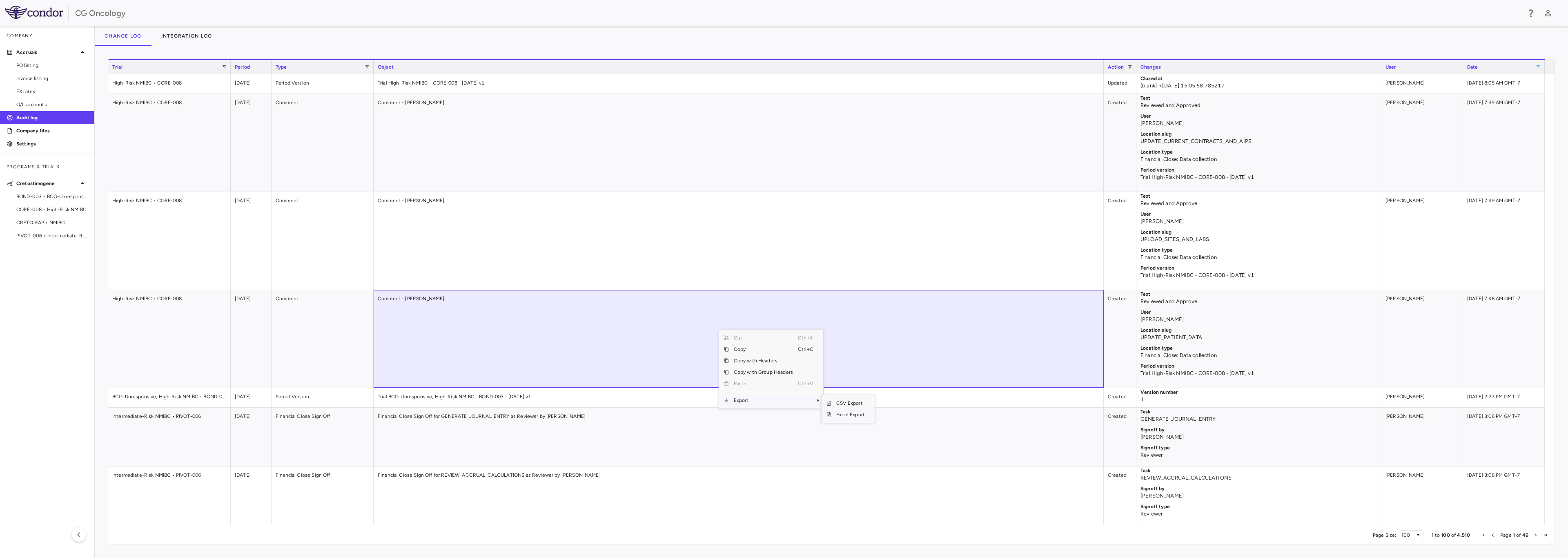
click at [845, 413] on span "Excel Export" at bounding box center [850, 415] width 38 height 12
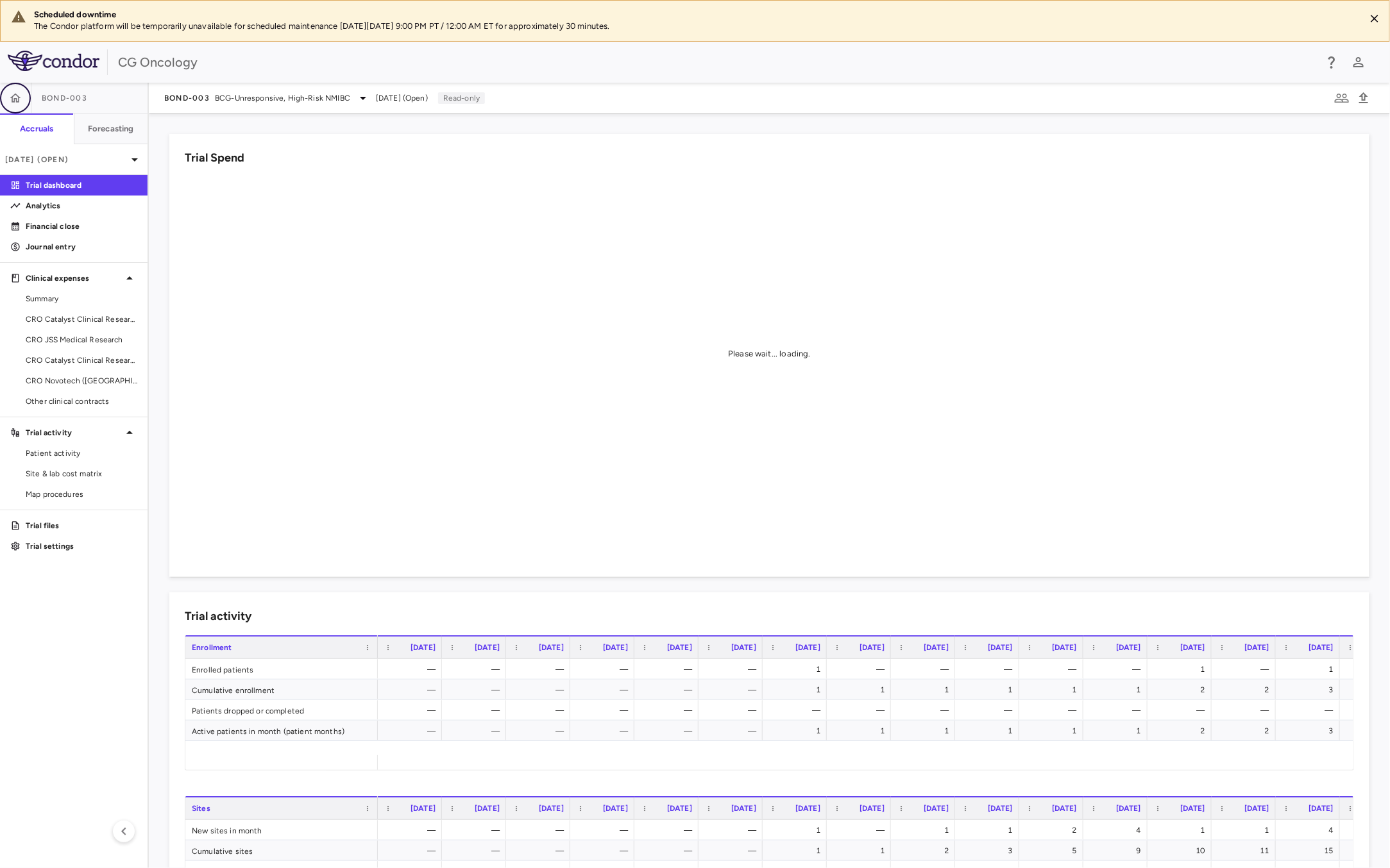
click at [9, 93] on icon "button" at bounding box center [14, 98] width 12 height 12
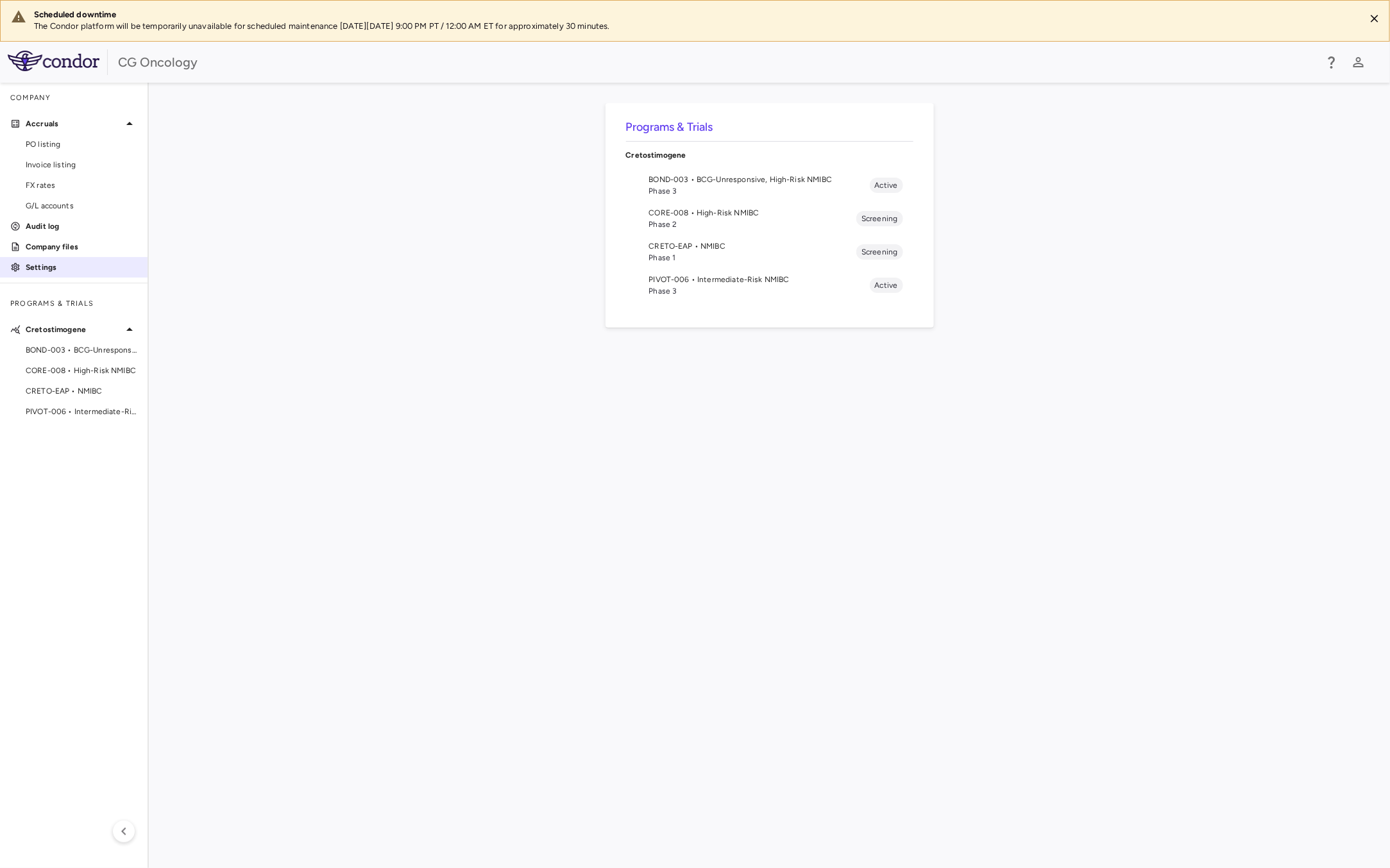
click at [68, 270] on p "Settings" at bounding box center [81, 268] width 112 height 11
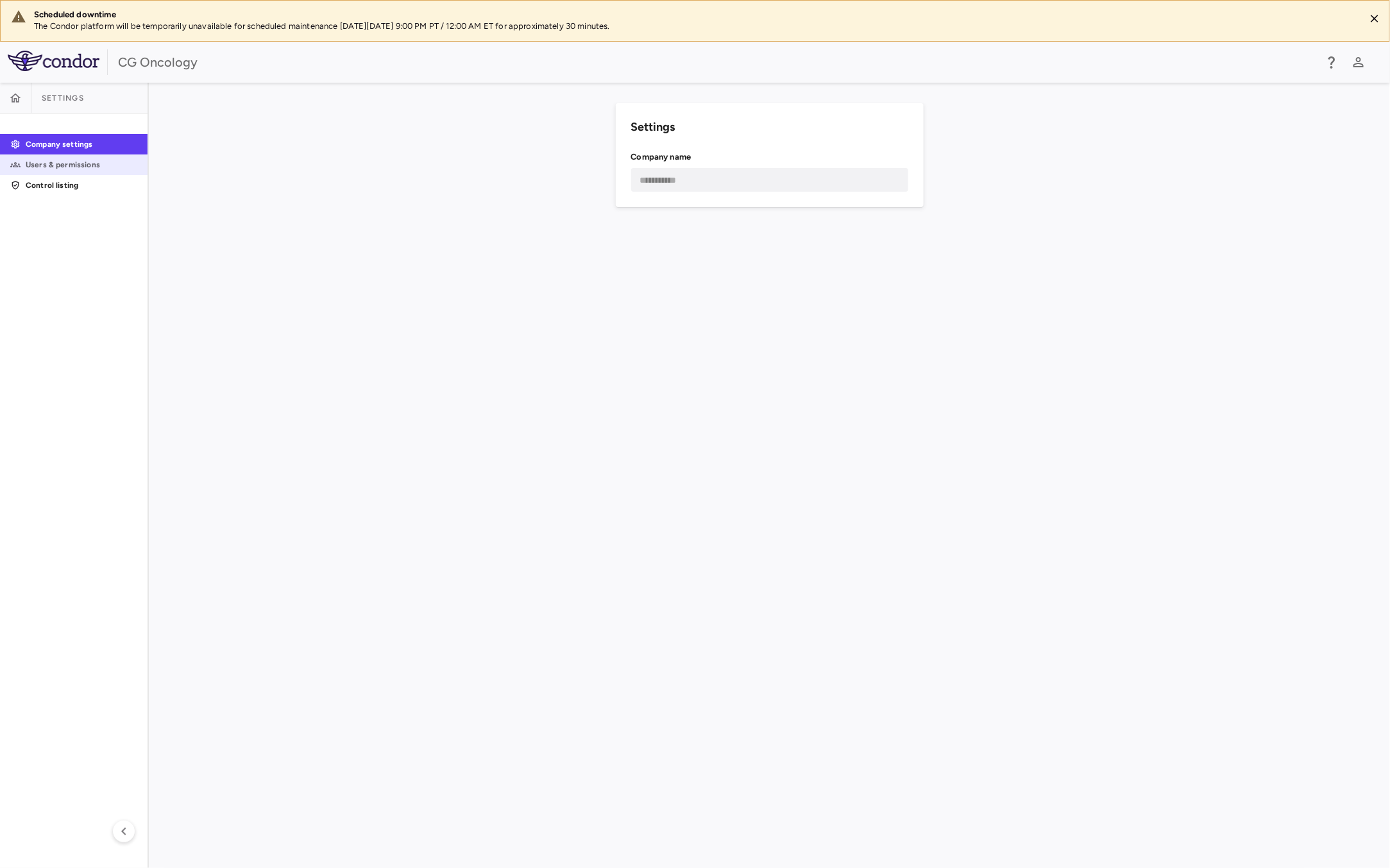
click at [76, 164] on p "Users & permissions" at bounding box center [81, 164] width 112 height 11
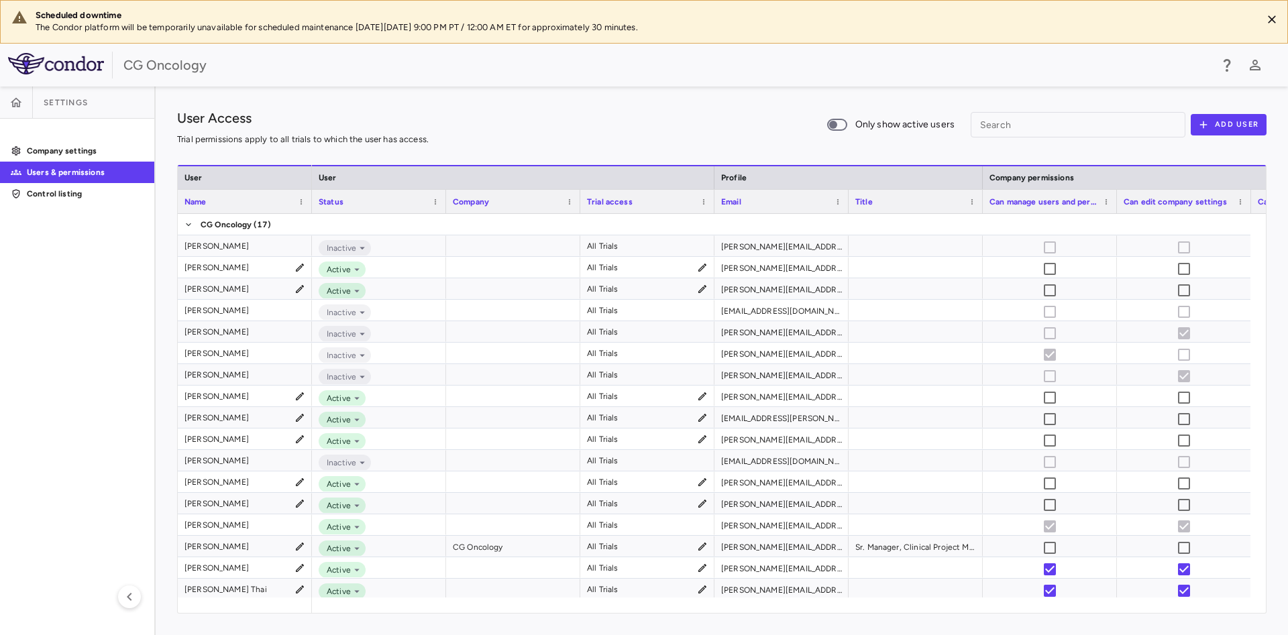
click at [625, 111] on div "User Access Trial permissions apply to all trials to which the user has access.…" at bounding box center [721, 125] width 1089 height 34
click at [43, 409] on aside "Settings Company settings Users & permissions Control listing" at bounding box center [78, 361] width 156 height 549
click at [428, 202] on div "Status" at bounding box center [379, 201] width 121 height 23
click at [433, 203] on span at bounding box center [435, 202] width 8 height 8
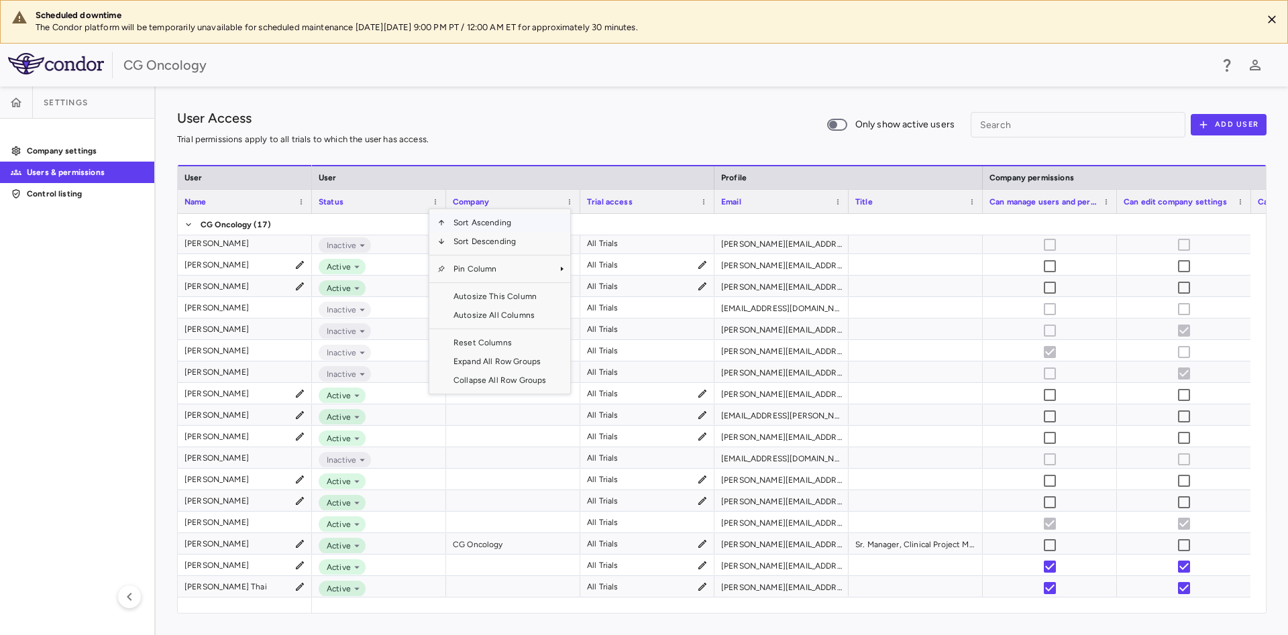
click at [465, 223] on span "Sort Ascending" at bounding box center [499, 222] width 109 height 19
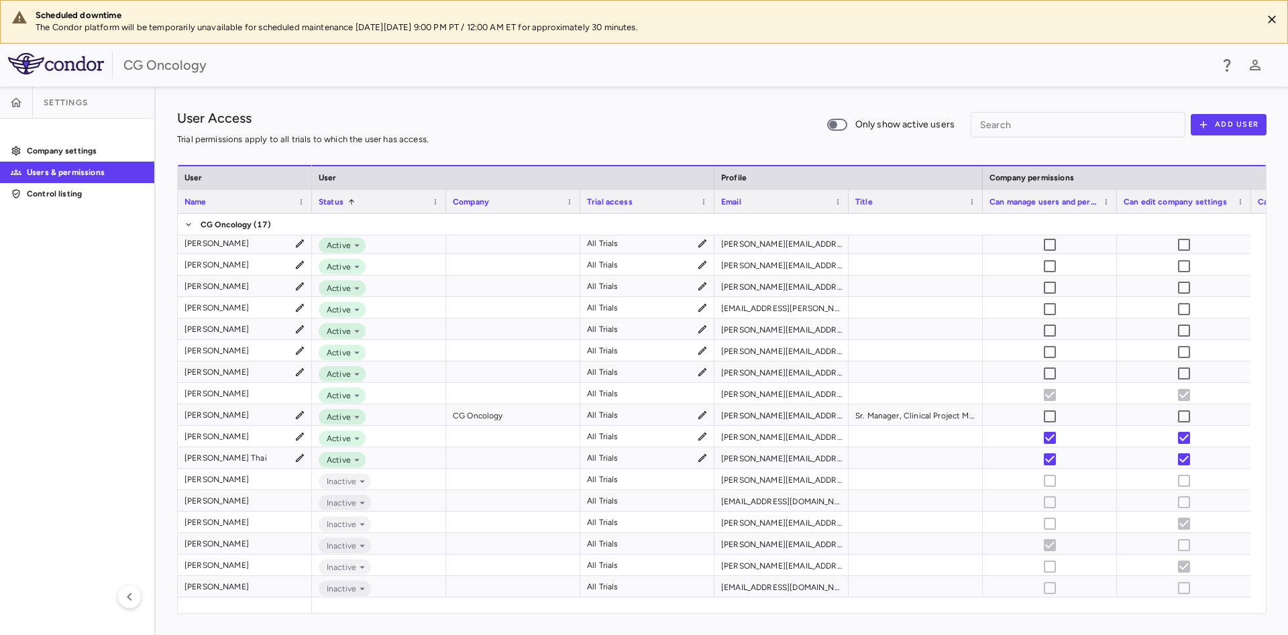
click at [441, 199] on div "Status 1" at bounding box center [379, 201] width 134 height 24
click at [435, 201] on span at bounding box center [435, 202] width 8 height 8
click at [496, 136] on div "User Access Trial permissions apply to all trials to which the user has access.…" at bounding box center [721, 125] width 1089 height 34
